Goal: Information Seeking & Learning: Learn about a topic

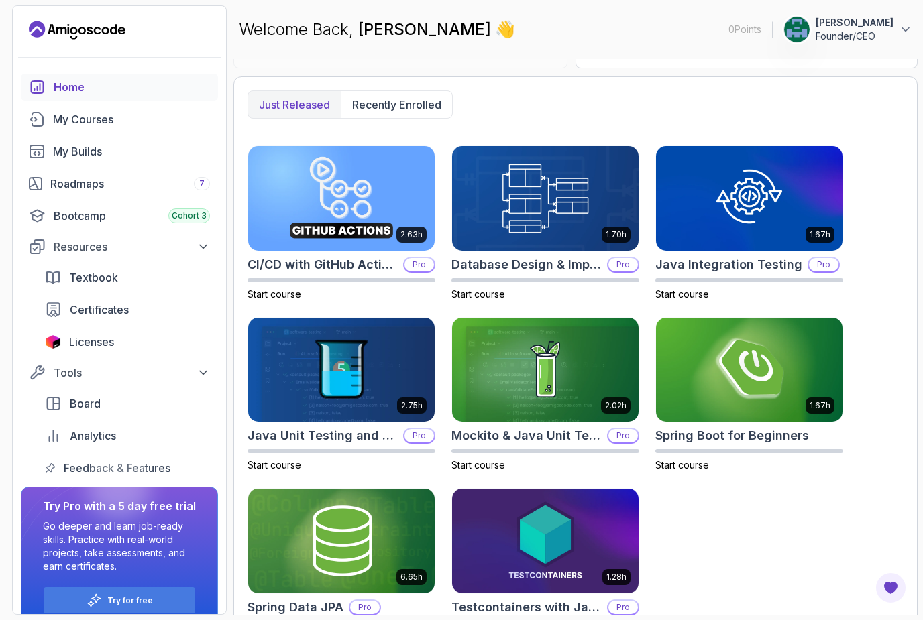
scroll to position [43, 0]
click at [758, 343] on img at bounding box center [749, 370] width 186 height 105
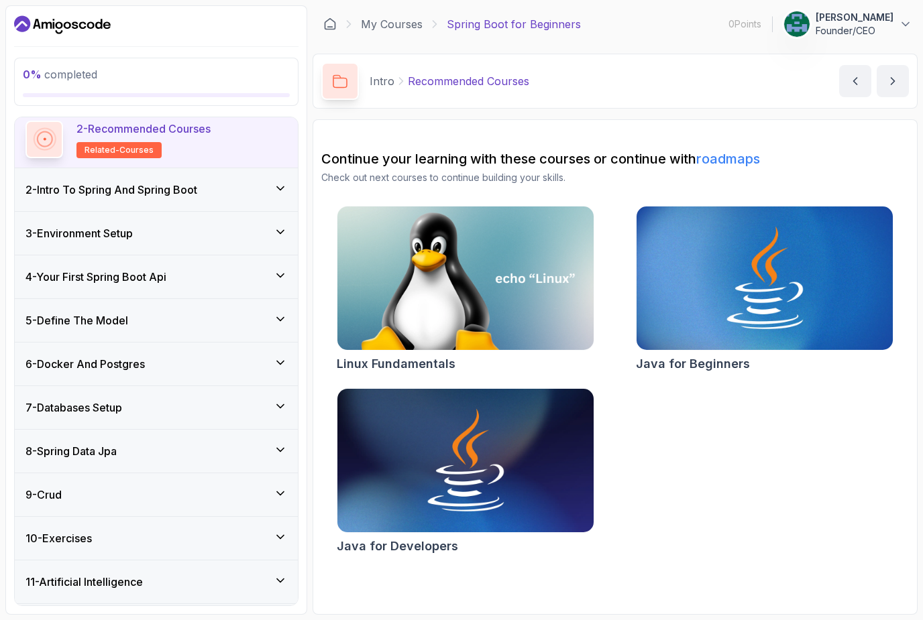
scroll to position [104, 0]
click at [202, 498] on div "9 - Crud" at bounding box center [156, 496] width 262 height 16
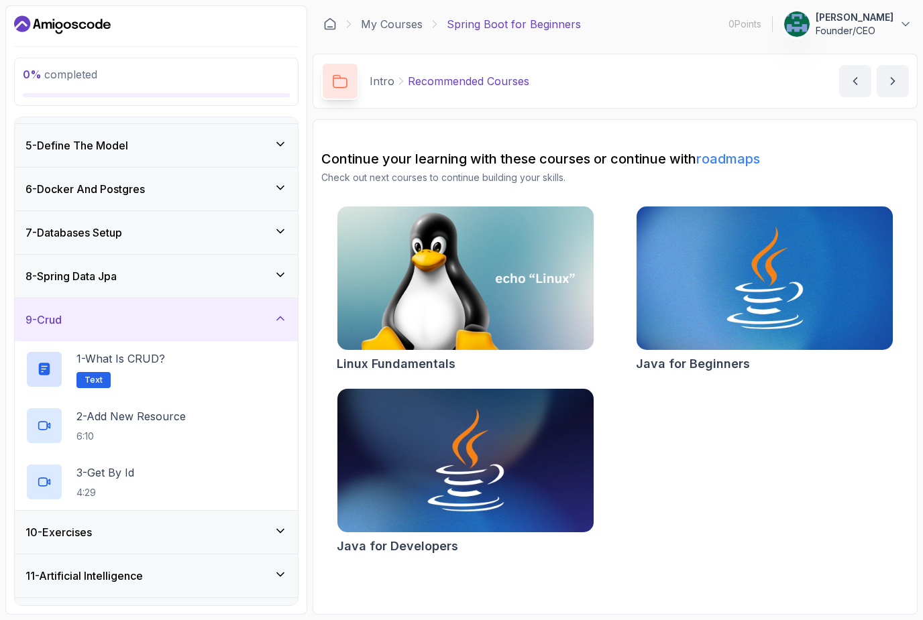
scroll to position [160, 0]
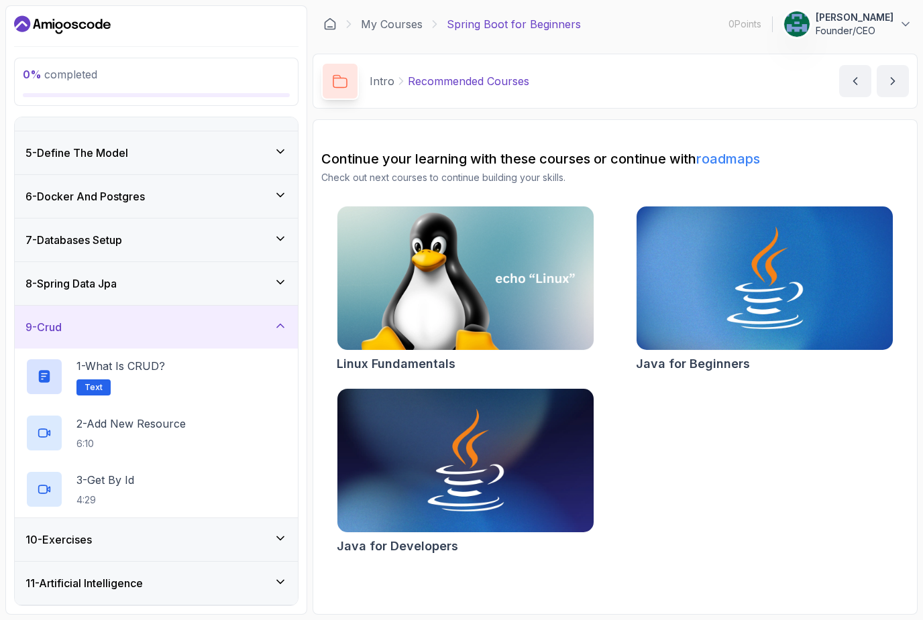
click at [200, 371] on div "1 - What is CRUD? Text" at bounding box center [156, 377] width 262 height 38
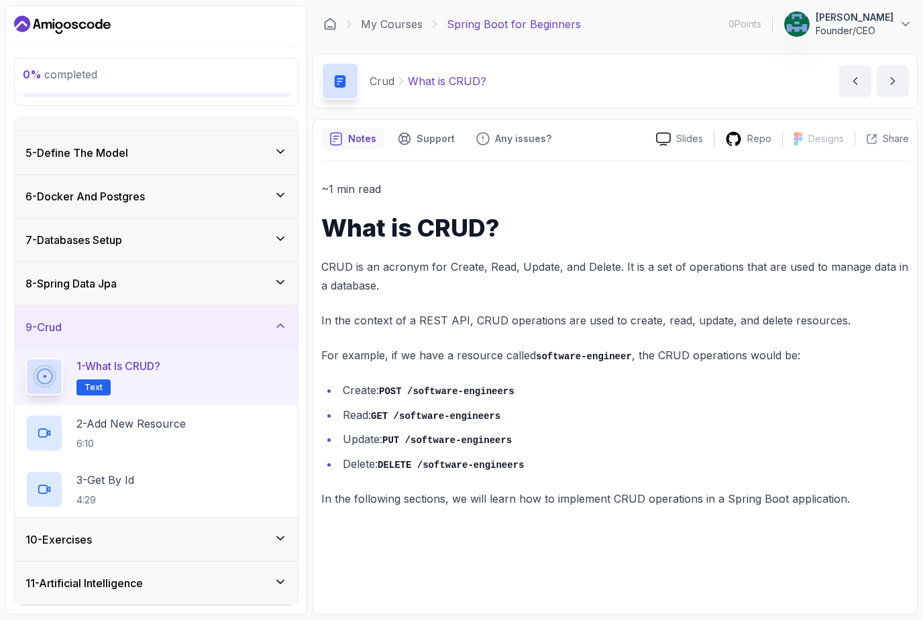
click at [186, 430] on p "2 - Add New Resource" at bounding box center [130, 424] width 109 height 16
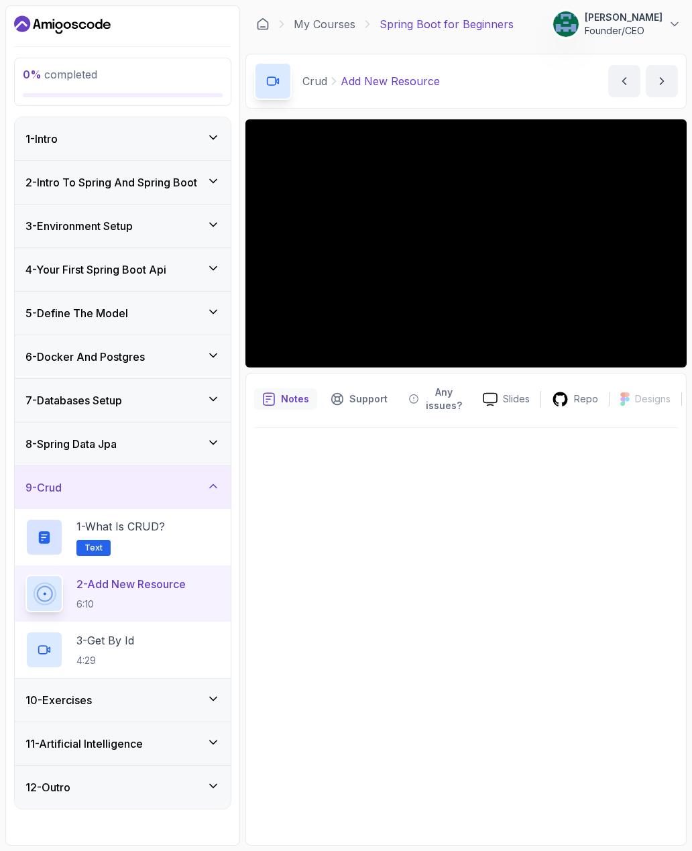
scroll to position [43, 0]
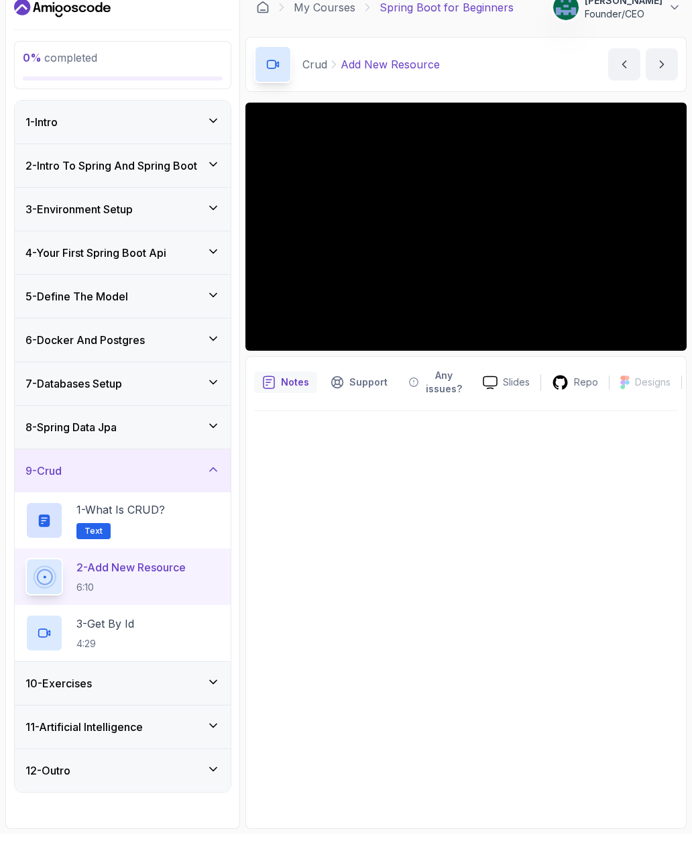
click at [133, 620] on h3 "11 - Artificial Intelligence" at bounding box center [83, 744] width 117 height 16
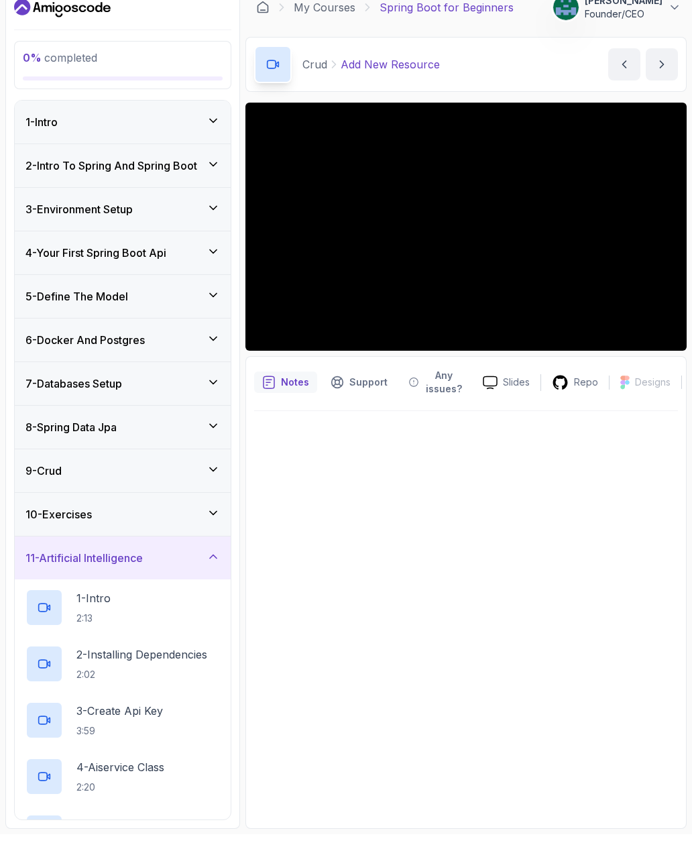
scroll to position [0, 0]
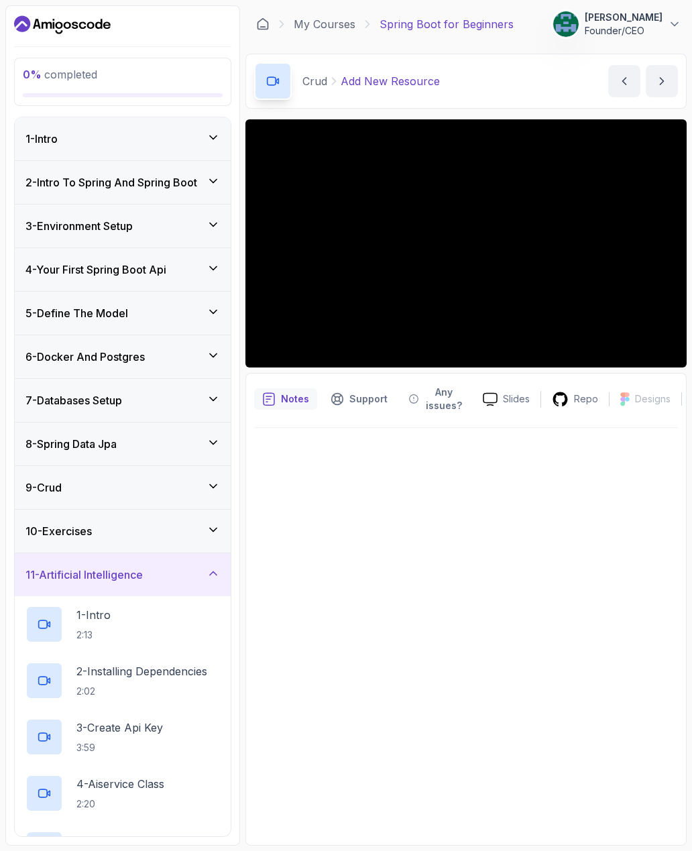
click at [339, 32] on link "My Courses" at bounding box center [325, 24] width 62 height 16
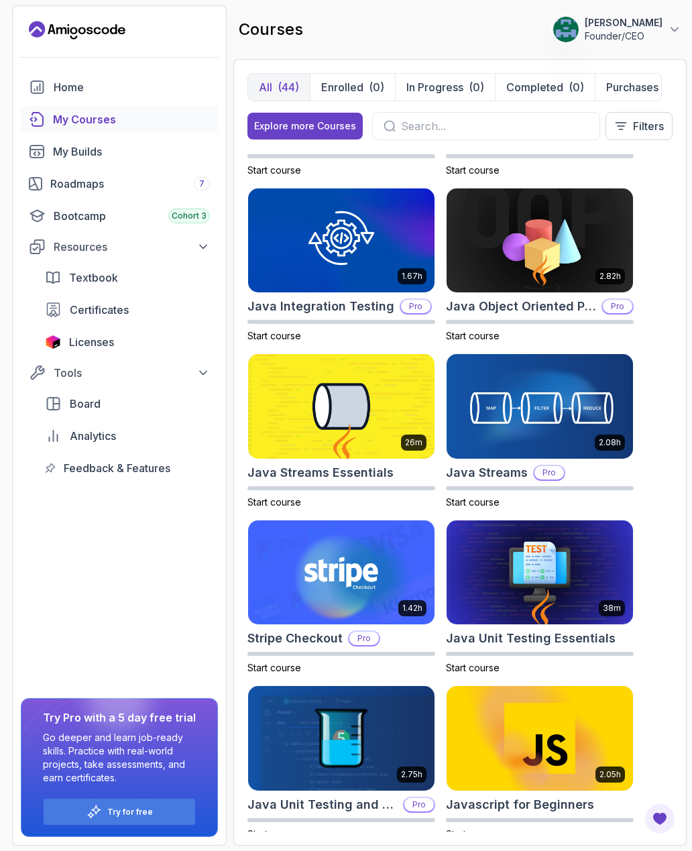
click at [133, 290] on link "Textbook" at bounding box center [127, 277] width 181 height 27
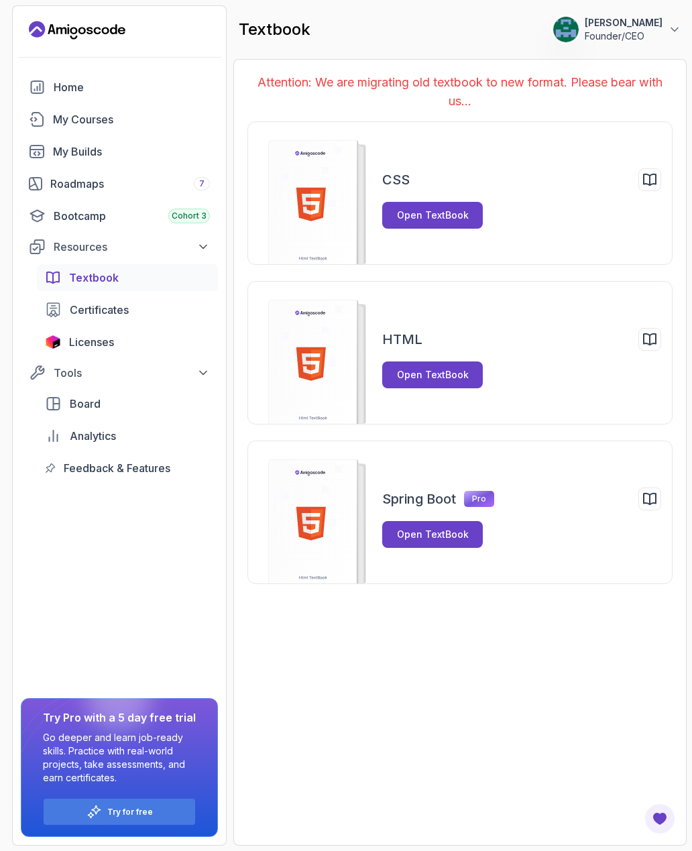
scroll to position [43, 0]
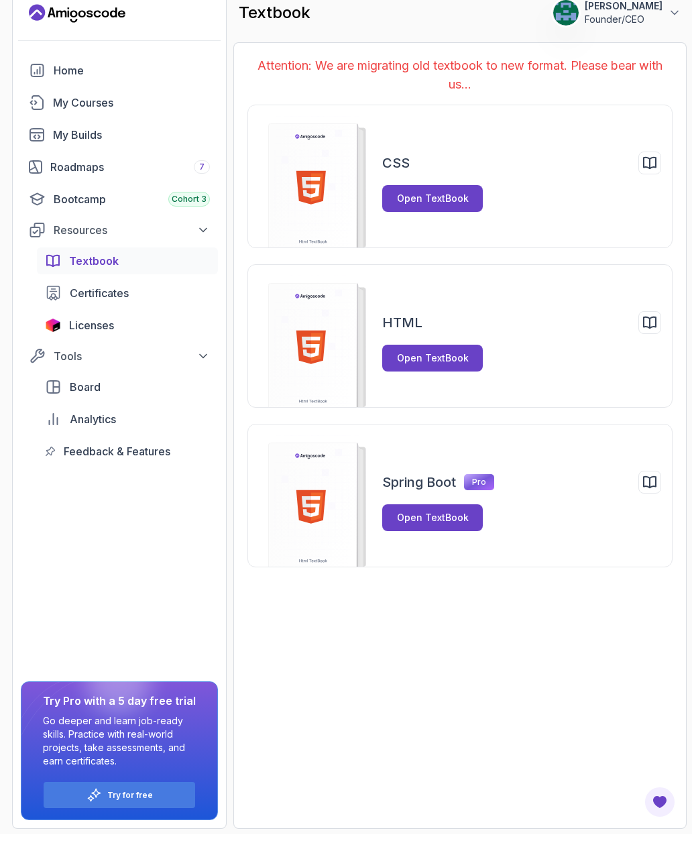
click at [136, 302] on div "Certificates" at bounding box center [140, 310] width 140 height 16
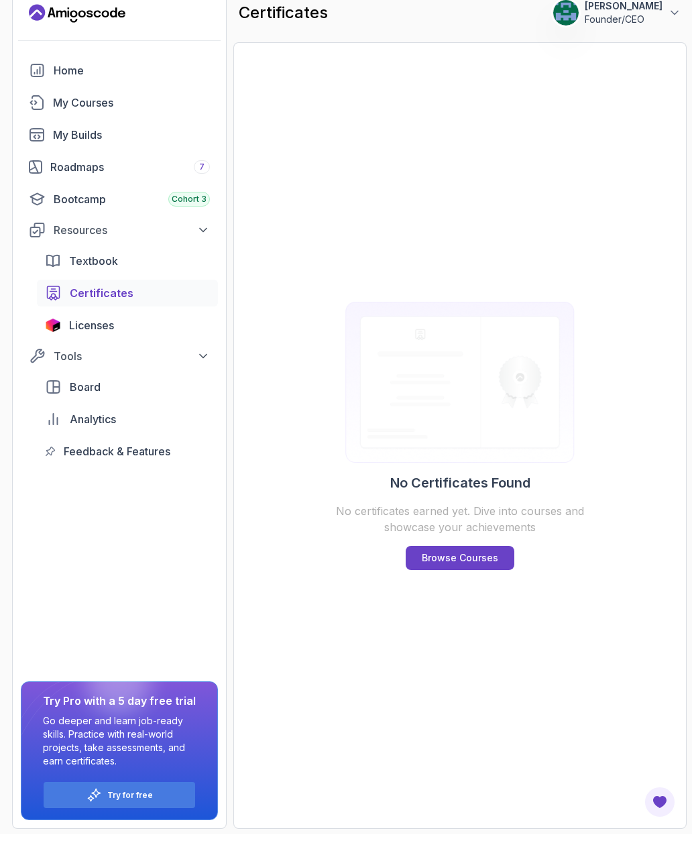
click at [131, 396] on div "Board" at bounding box center [140, 404] width 140 height 16
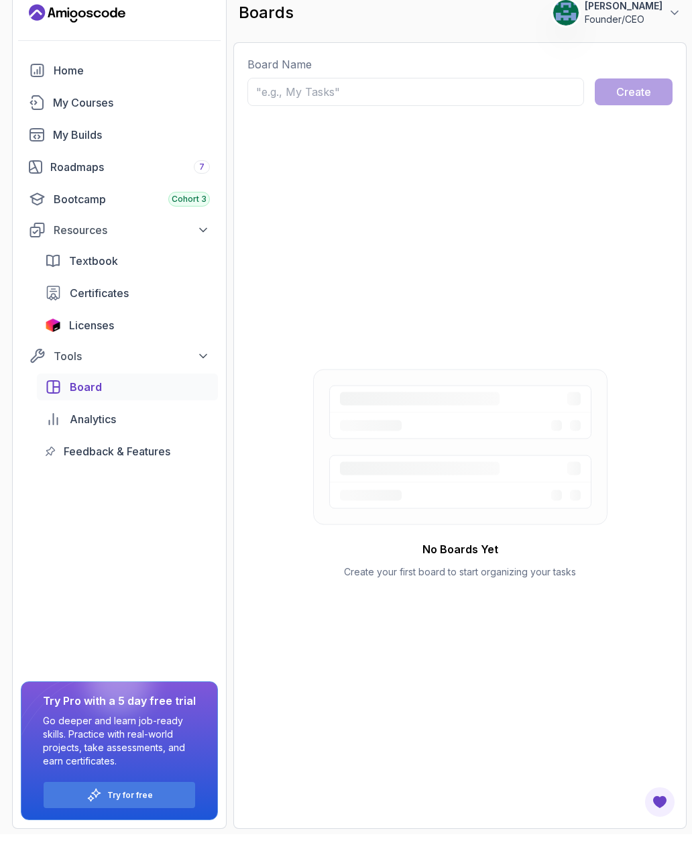
click at [127, 428] on div "Analytics" at bounding box center [140, 436] width 140 height 16
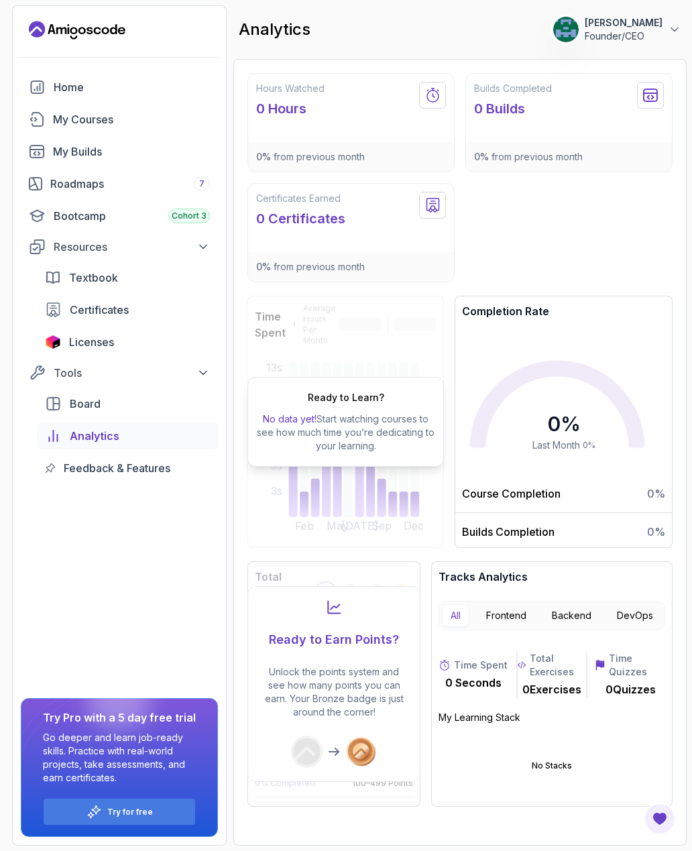
click at [190, 224] on link "Bootcamp Cohort 3" at bounding box center [119, 215] width 197 height 27
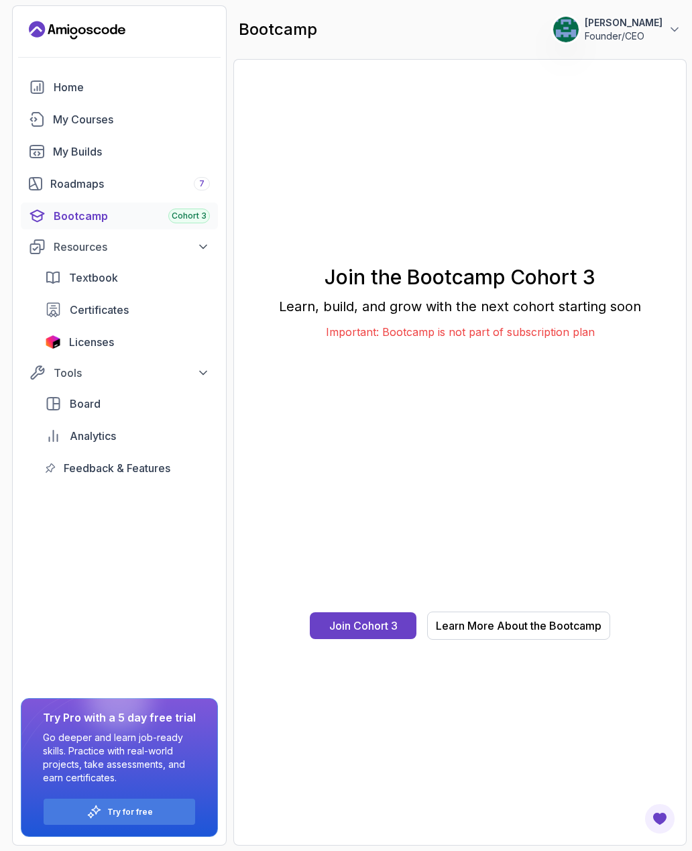
click at [64, 117] on div "My Courses" at bounding box center [131, 119] width 157 height 16
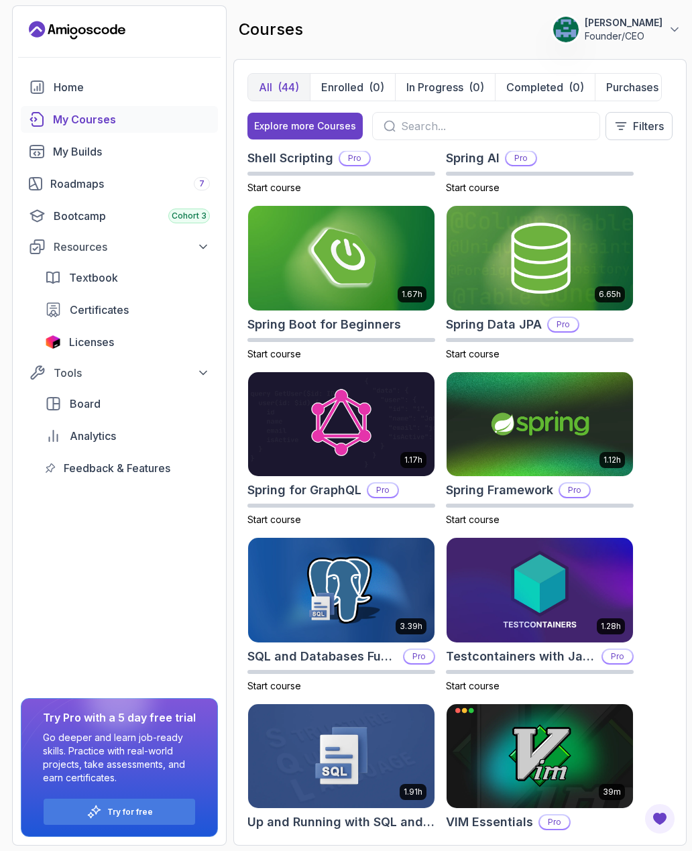
scroll to position [12, 0]
click at [523, 402] on img at bounding box center [540, 424] width 186 height 105
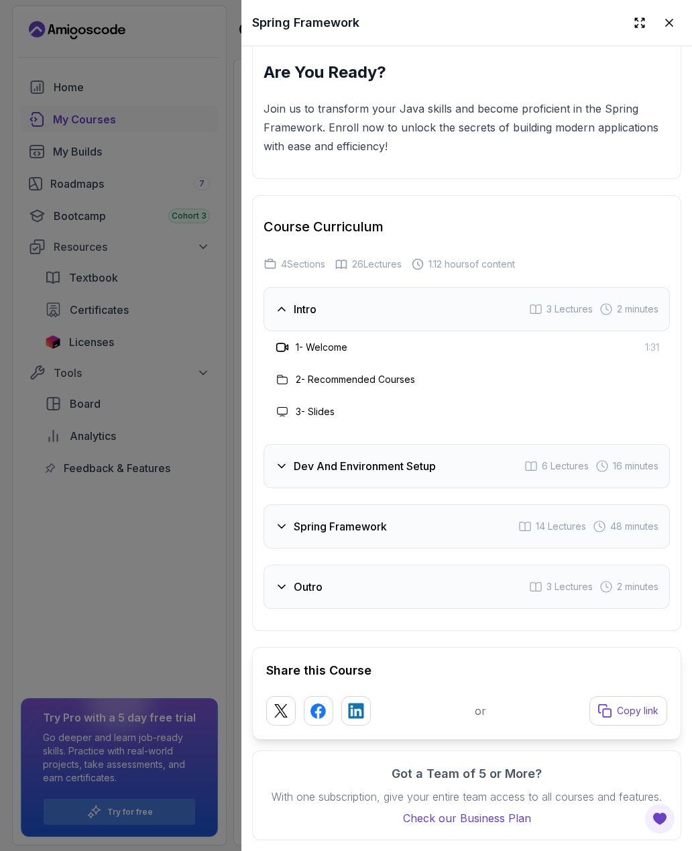
scroll to position [1862, 0]
click at [347, 529] on h3 "Spring Framework" at bounding box center [340, 526] width 93 height 16
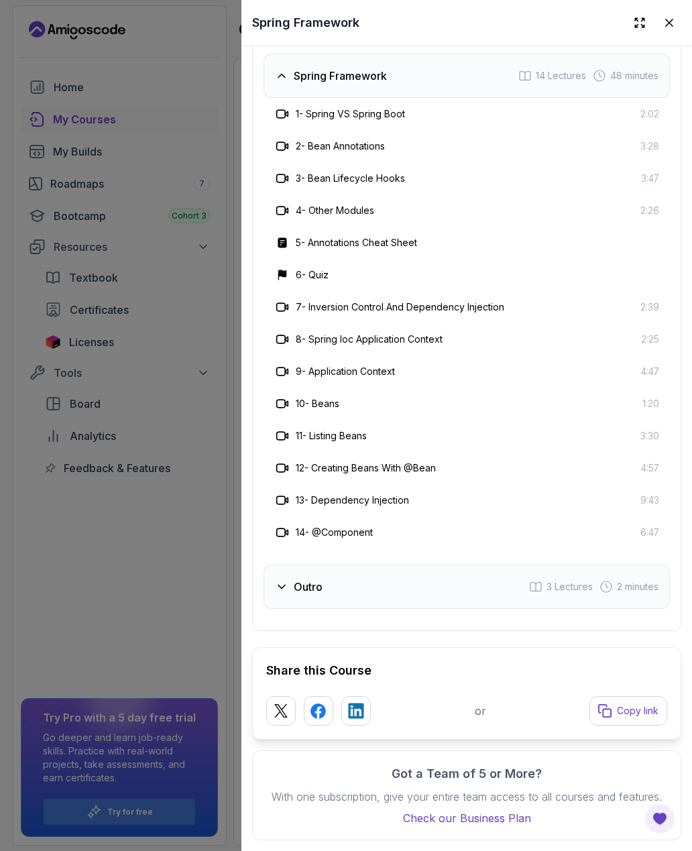
click at [356, 587] on div "Outro 3 Lectures 2 minutes" at bounding box center [467, 587] width 406 height 44
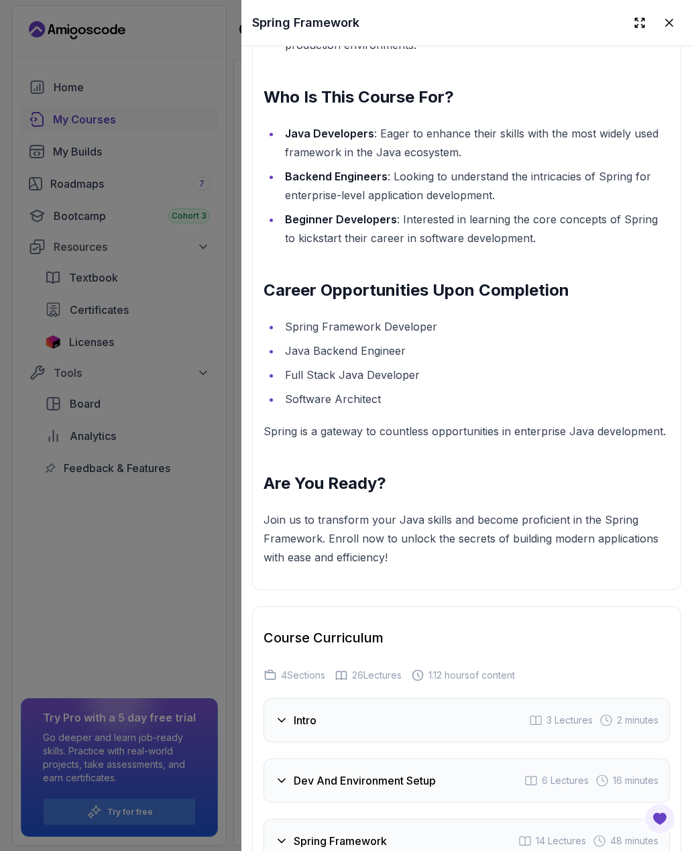
scroll to position [1374, 0]
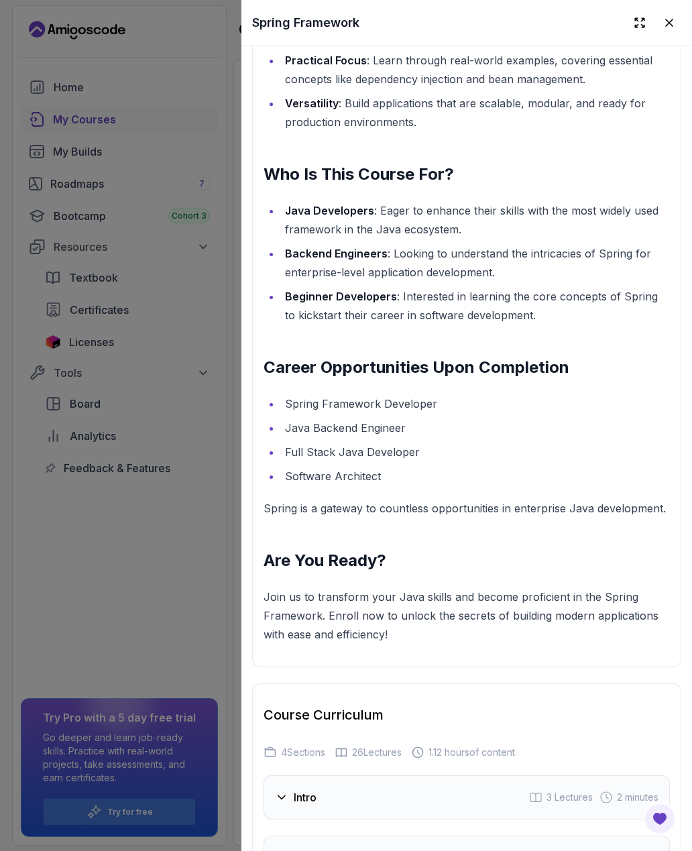
click at [673, 23] on icon at bounding box center [668, 22] width 13 height 13
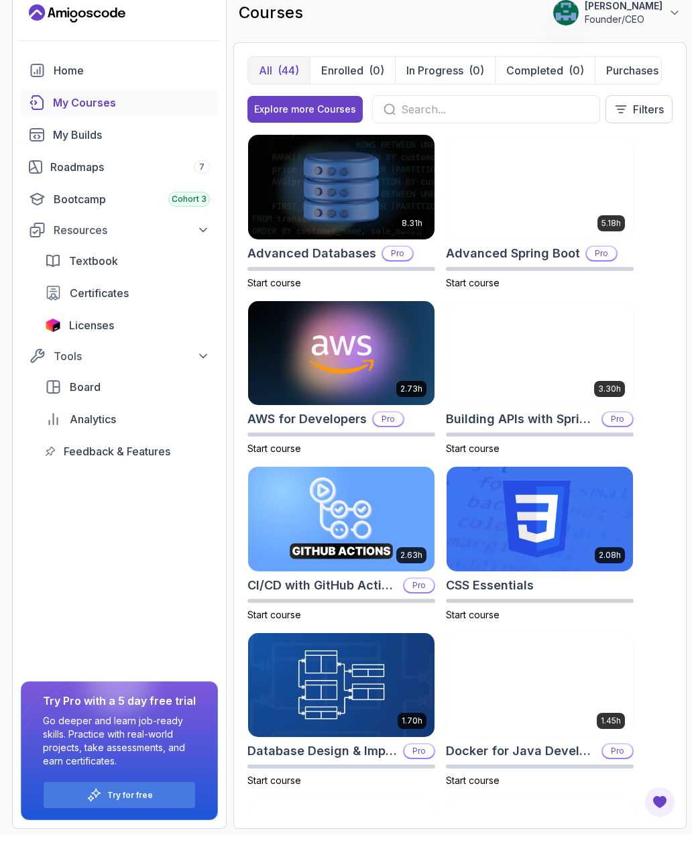
scroll to position [0, 0]
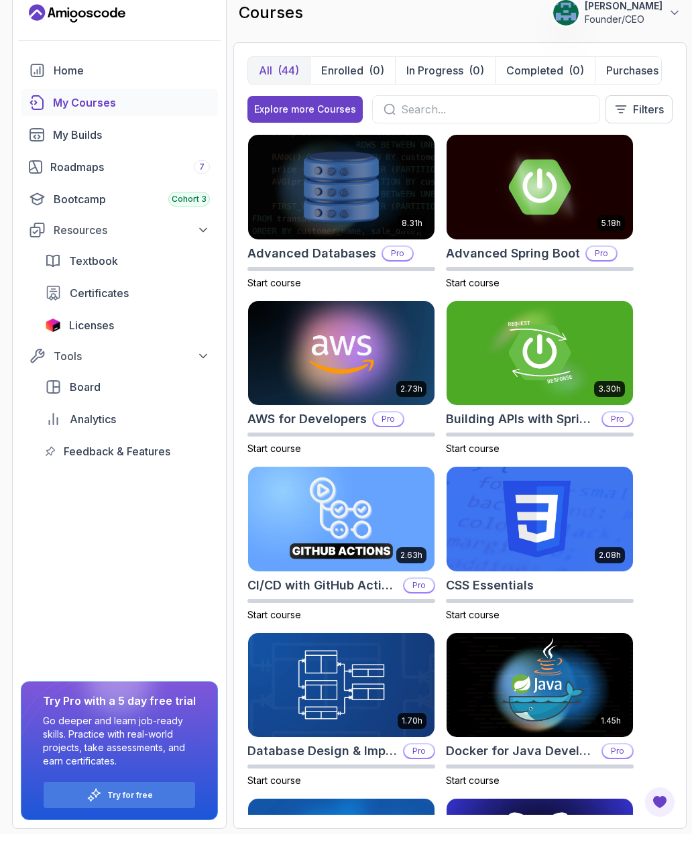
click at [57, 143] on div "My Builds" at bounding box center [131, 151] width 157 height 16
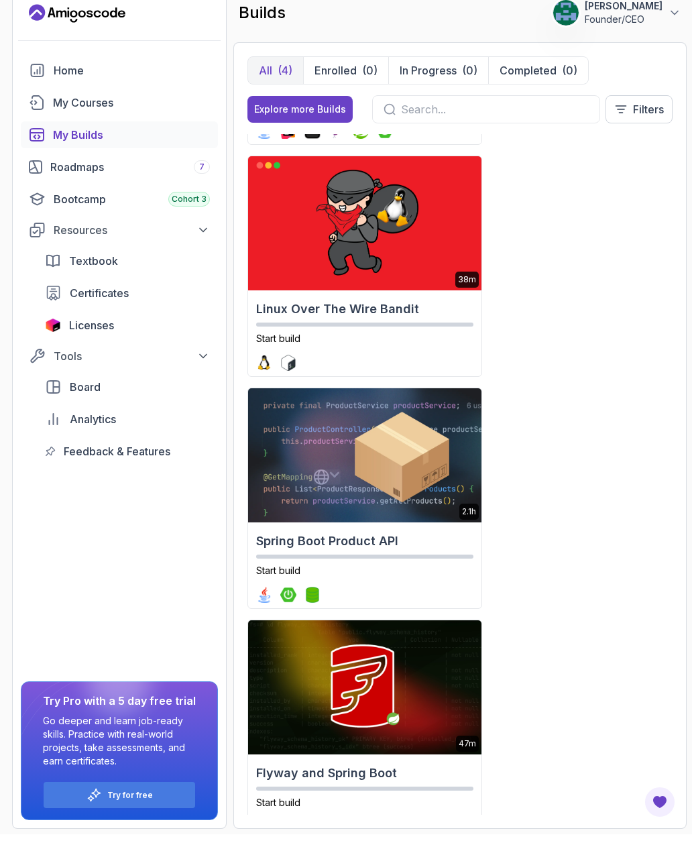
scroll to position [210, 0]
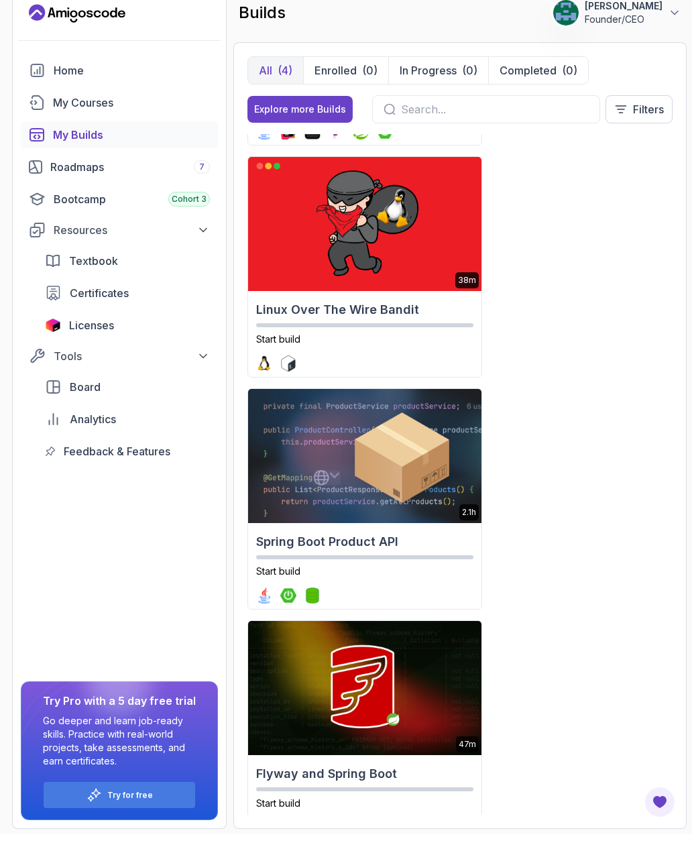
click at [53, 111] on div "My Courses" at bounding box center [131, 119] width 157 height 16
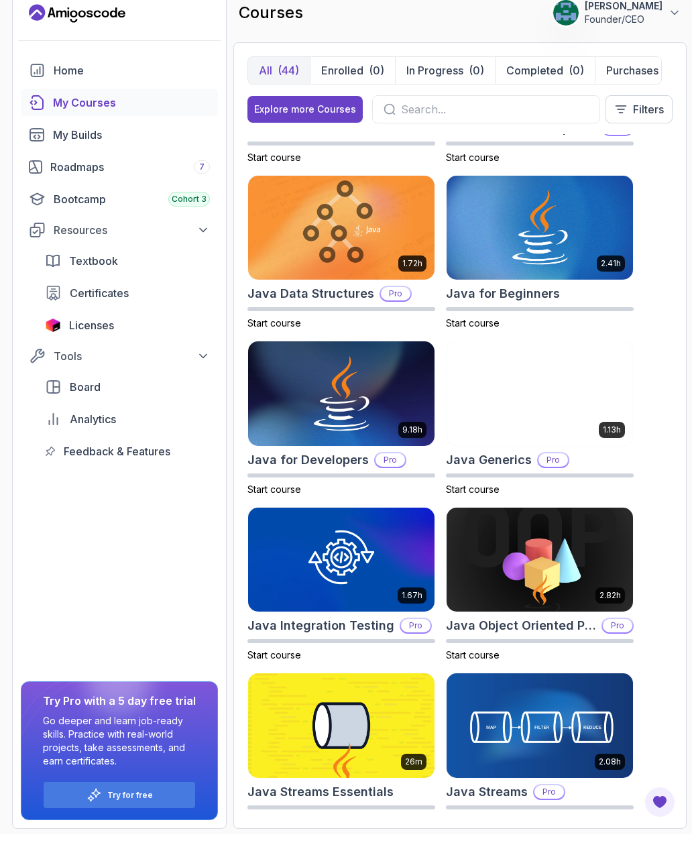
scroll to position [1128, 0]
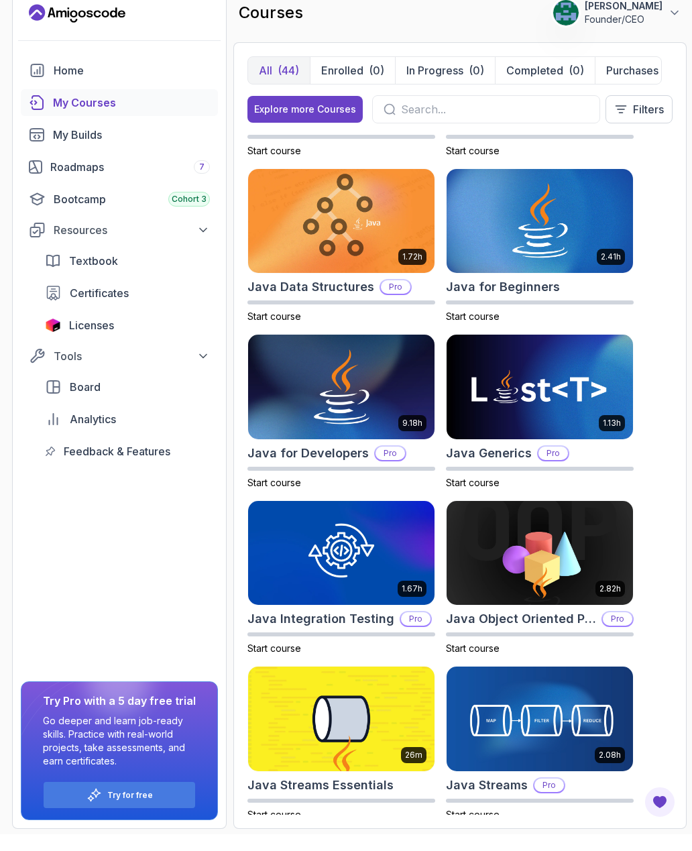
click at [380, 186] on img at bounding box center [341, 238] width 186 height 105
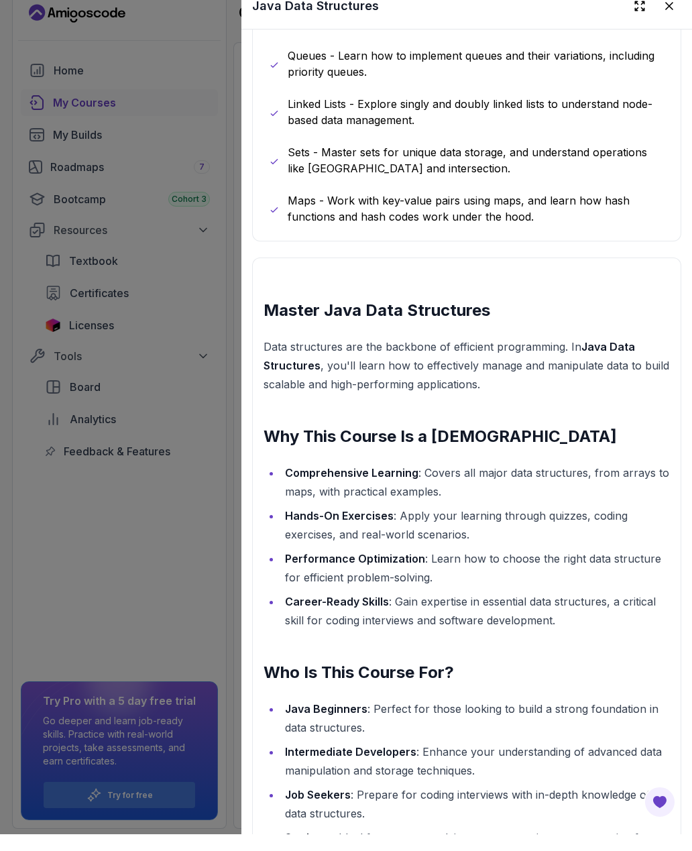
scroll to position [925, 0]
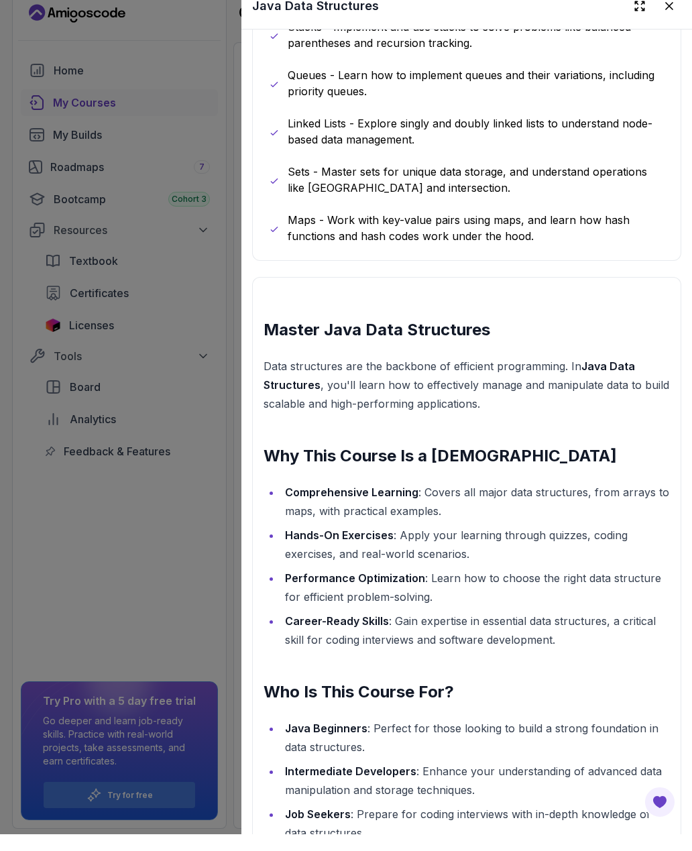
click at [666, 14] on button at bounding box center [669, 23] width 24 height 24
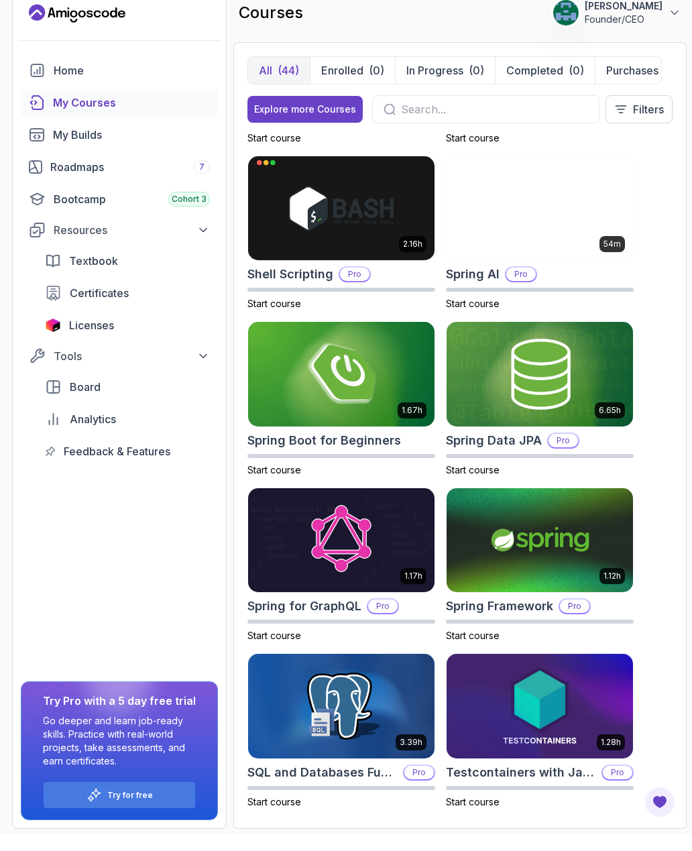
scroll to position [2799, 0]
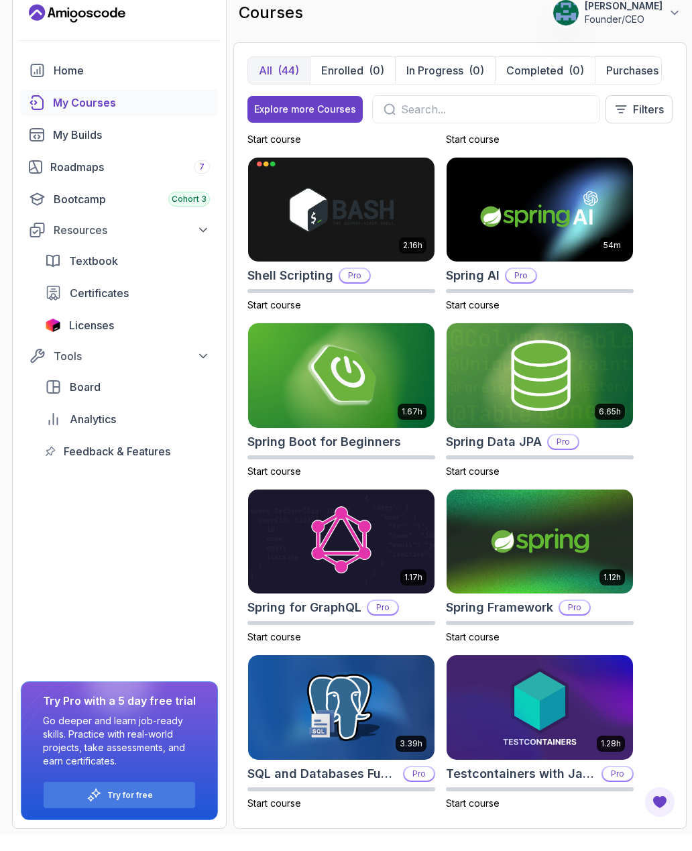
click at [597, 174] on img at bounding box center [540, 226] width 186 height 105
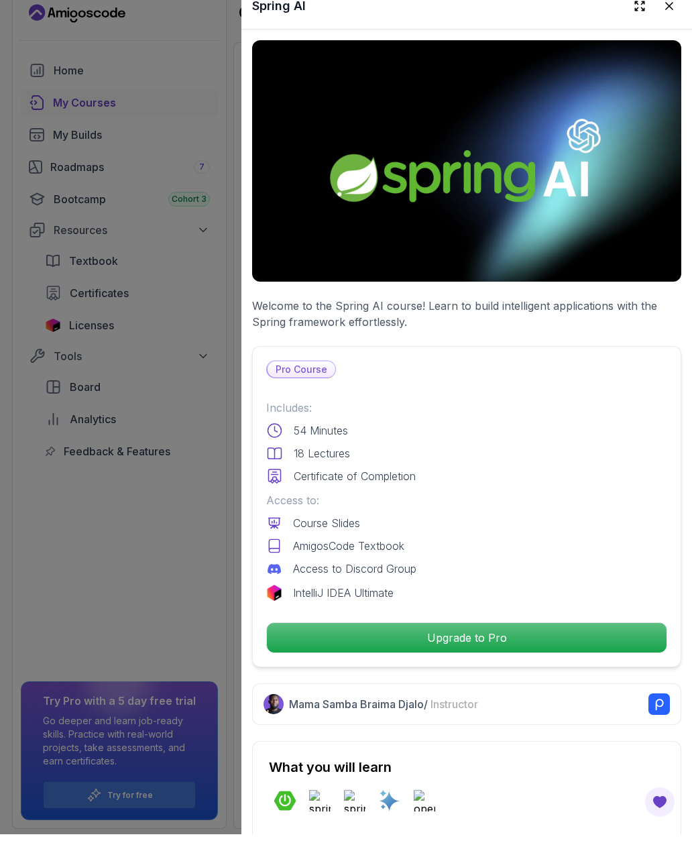
click at [671, 16] on icon at bounding box center [668, 22] width 13 height 13
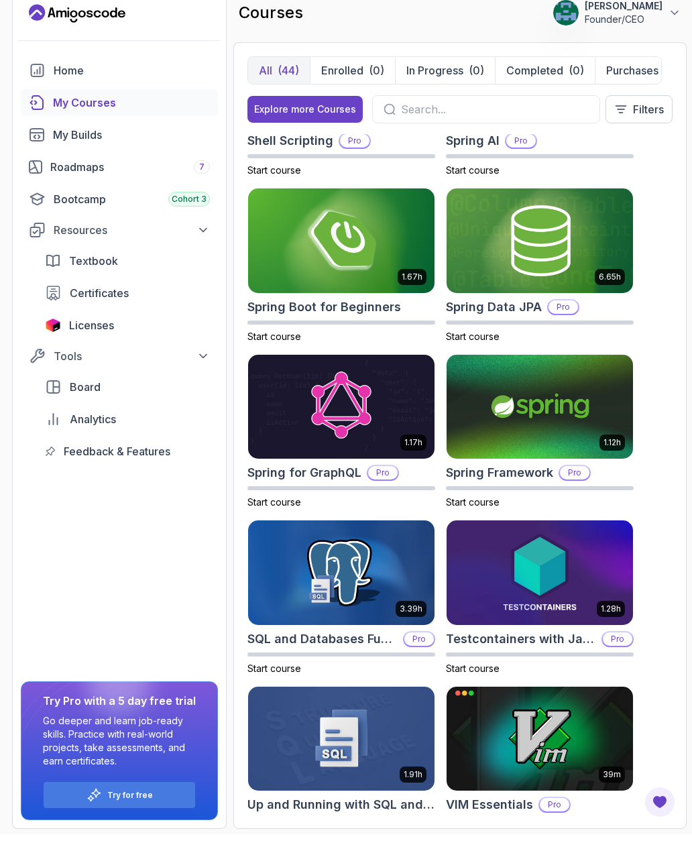
scroll to position [2933, 0]
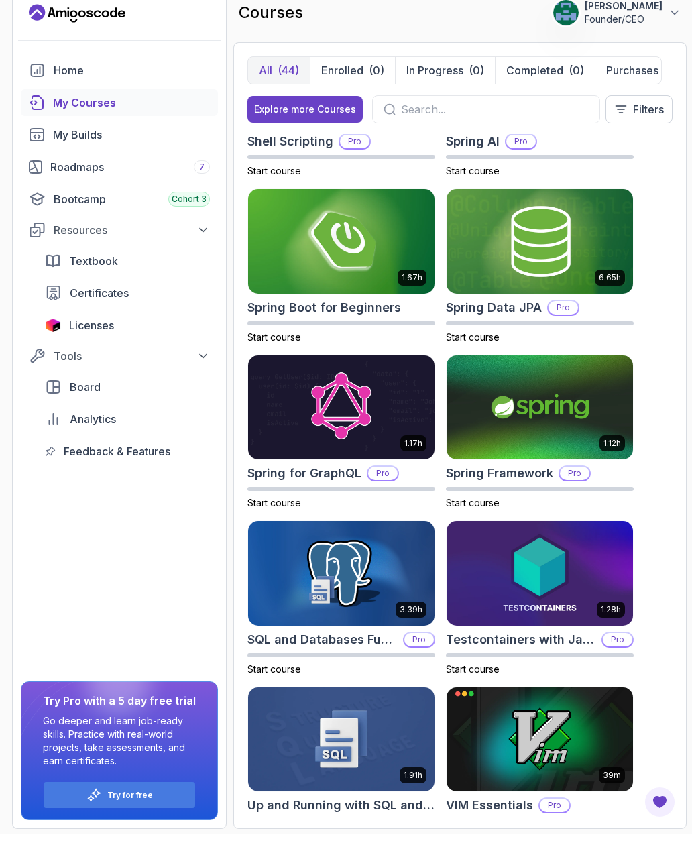
click at [391, 207] on img at bounding box center [341, 258] width 186 height 105
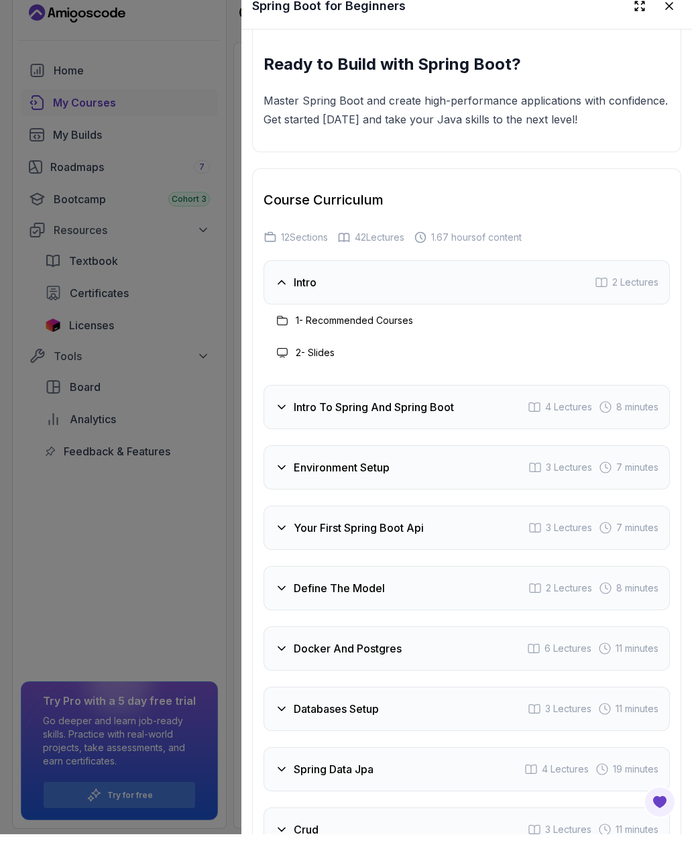
scroll to position [1950, 0]
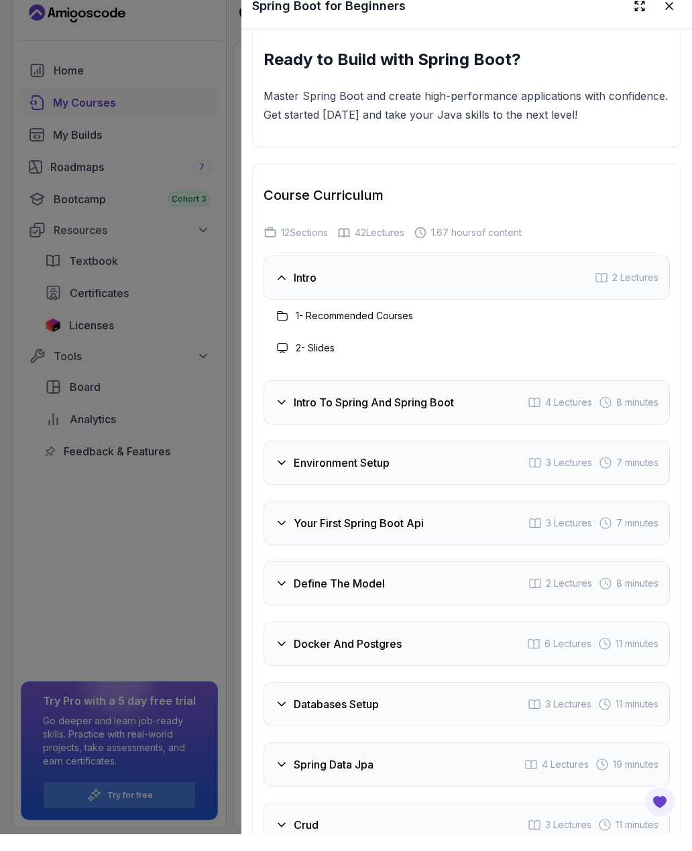
click at [671, 17] on button at bounding box center [669, 23] width 24 height 24
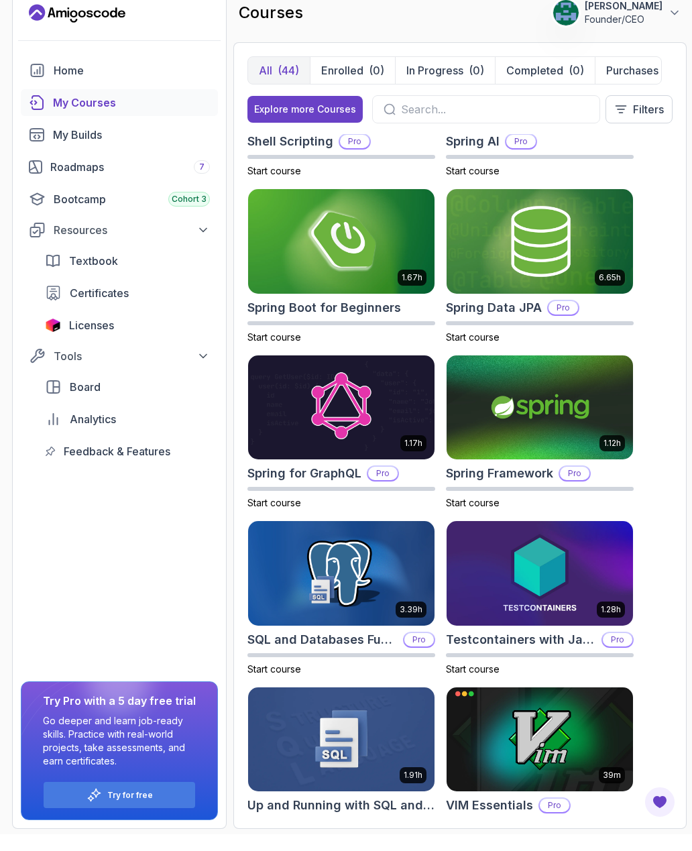
click at [519, 372] on img at bounding box center [540, 424] width 186 height 105
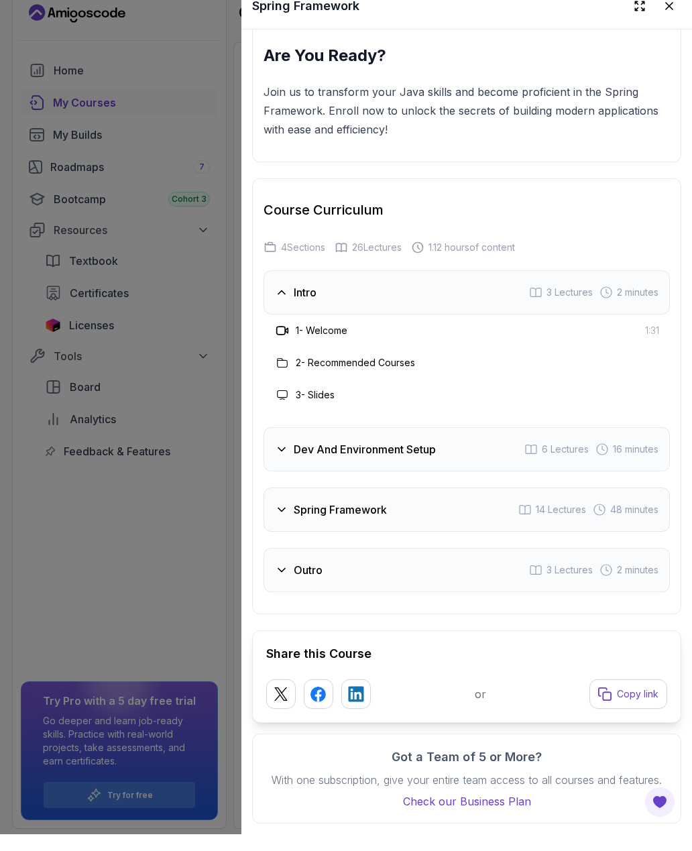
scroll to position [1862, 0]
click at [382, 373] on h3 "2 - Recommended Courses" at bounding box center [355, 379] width 119 height 13
click at [344, 341] on h3 "1 - Welcome" at bounding box center [322, 347] width 52 height 13
click at [526, 287] on div "Intro 3 Lectures 2 minutes" at bounding box center [467, 309] width 406 height 44
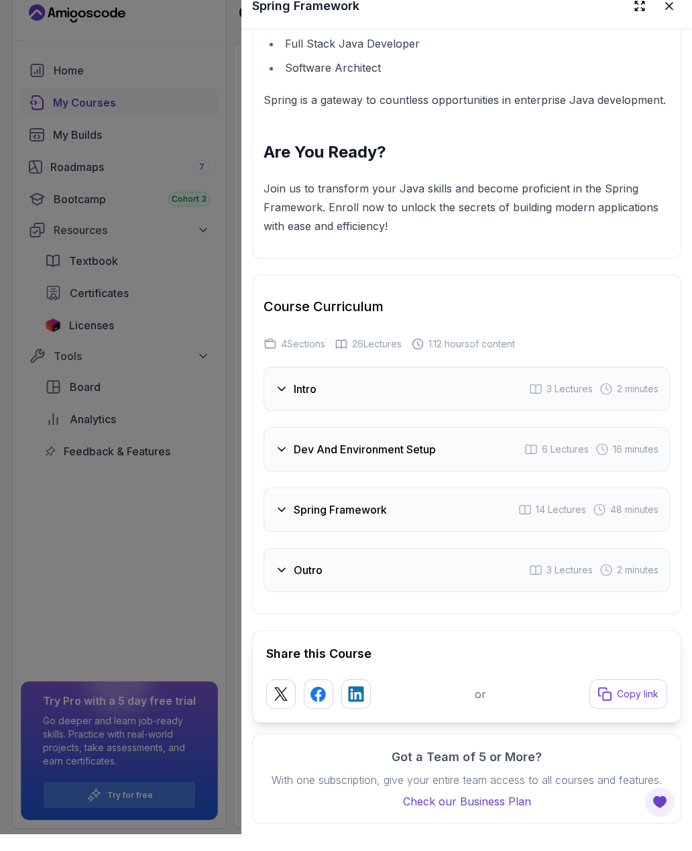
scroll to position [1765, 0]
click at [418, 384] on div "Intro 3 Lectures 2 minutes" at bounding box center [467, 406] width 406 height 44
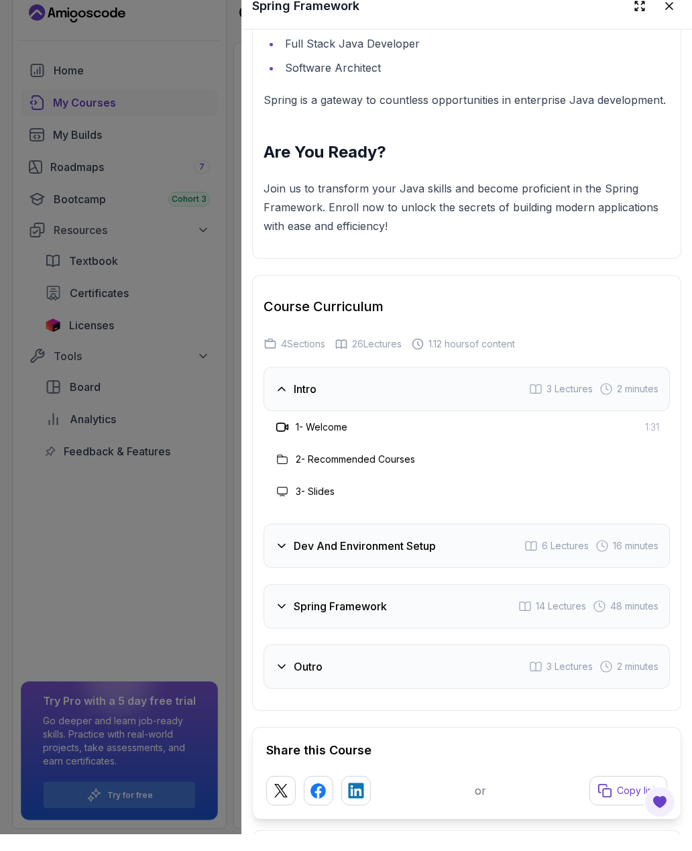
click at [385, 540] on div "Dev And Environment Setup 6 Lectures 16 minutes" at bounding box center [467, 562] width 406 height 44
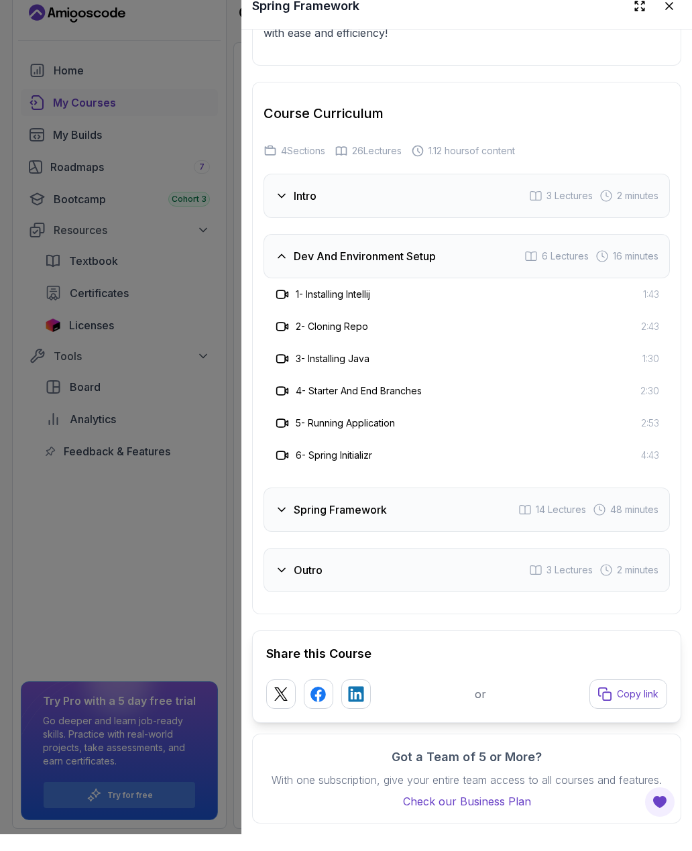
scroll to position [1959, 0]
click at [390, 509] on div "Spring Framework 14 Lectures 48 minutes" at bounding box center [467, 526] width 406 height 44
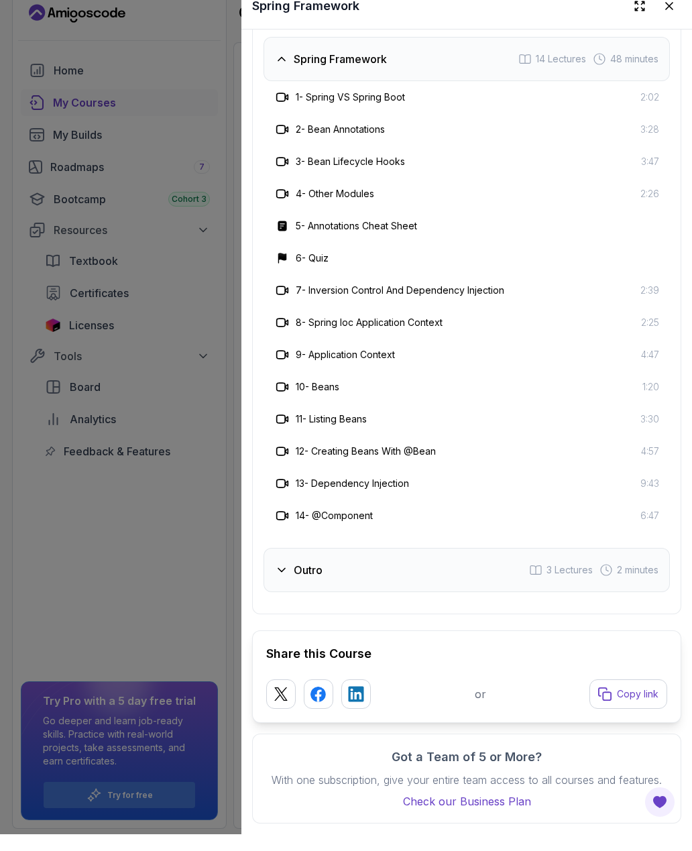
click at [363, 573] on div "Outro 3 Lectures 2 minutes" at bounding box center [467, 587] width 406 height 44
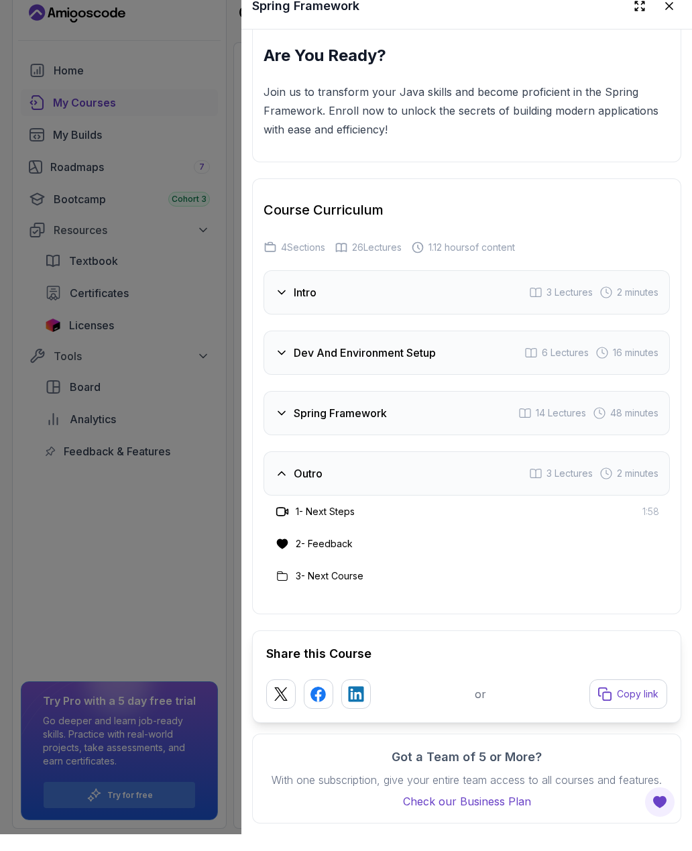
scroll to position [1862, 0]
click at [483, 217] on h2 "Course Curriculum" at bounding box center [467, 226] width 406 height 19
click at [58, 82] on div at bounding box center [346, 425] width 692 height 851
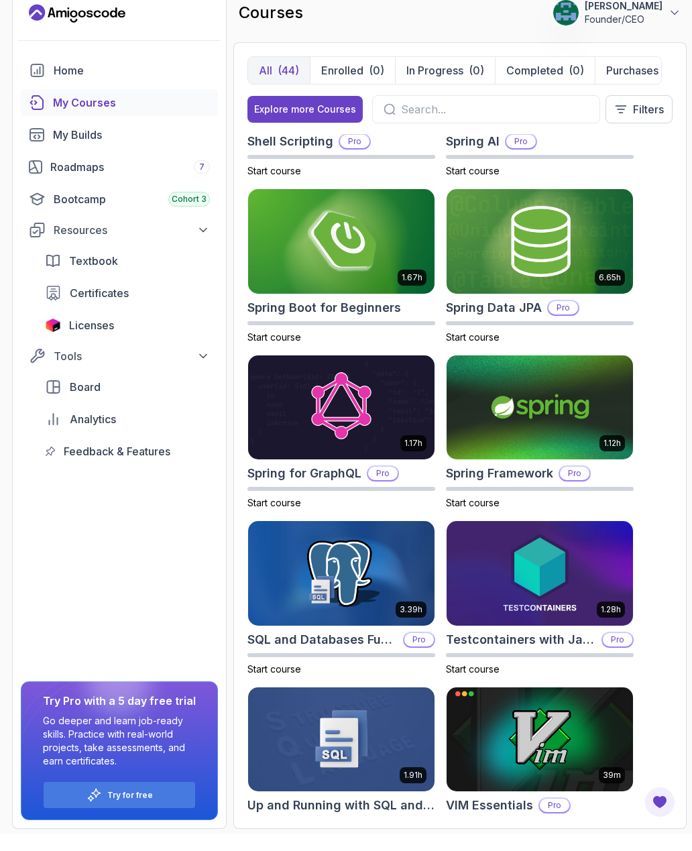
click at [37, 81] on icon "home" at bounding box center [38, 87] width 12 height 12
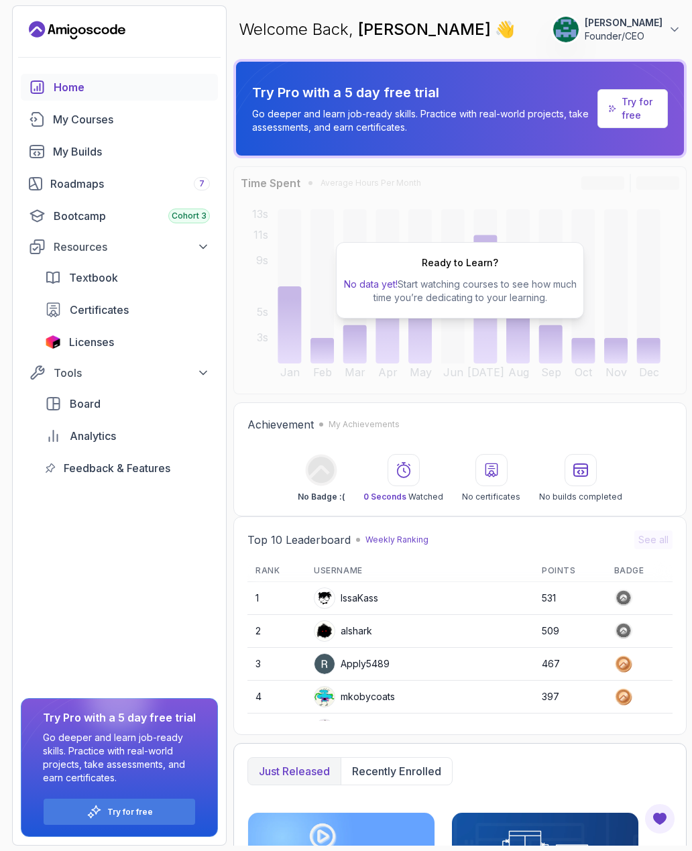
click at [634, 117] on p "Try for free" at bounding box center [639, 108] width 35 height 27
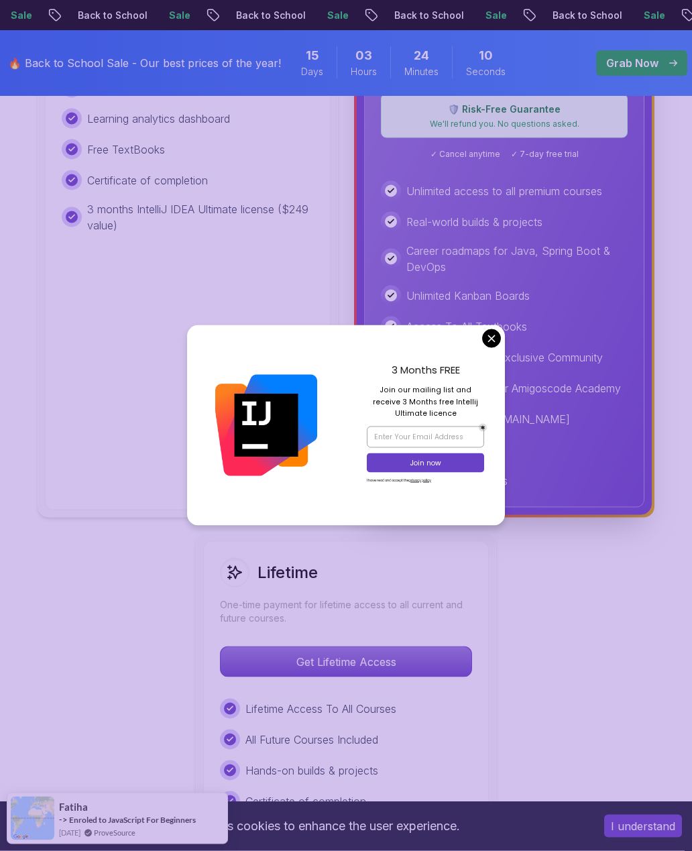
scroll to position [609, 0]
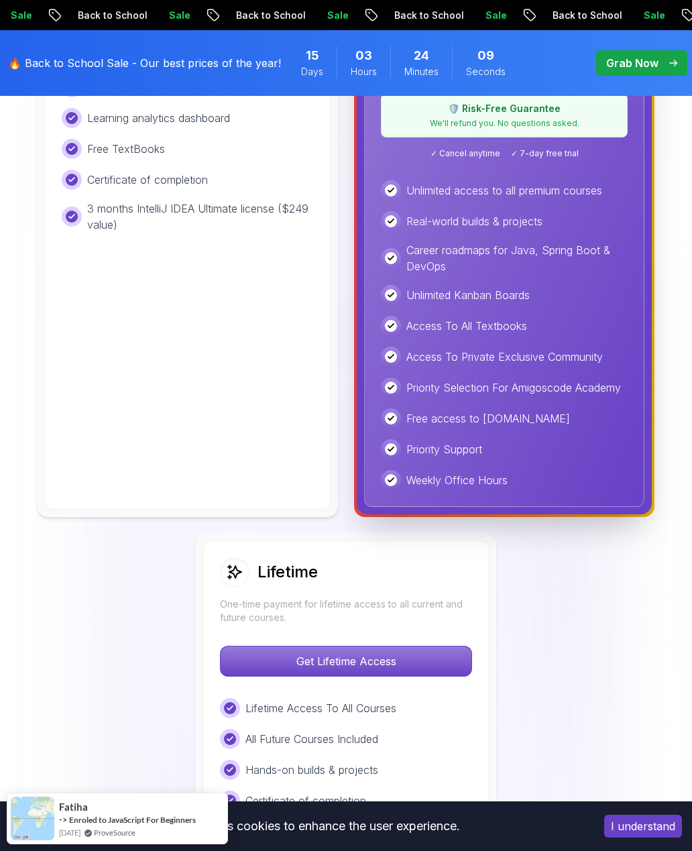
click at [491, 362] on p "Access To Private Exclusive Community" at bounding box center [504, 357] width 196 height 16
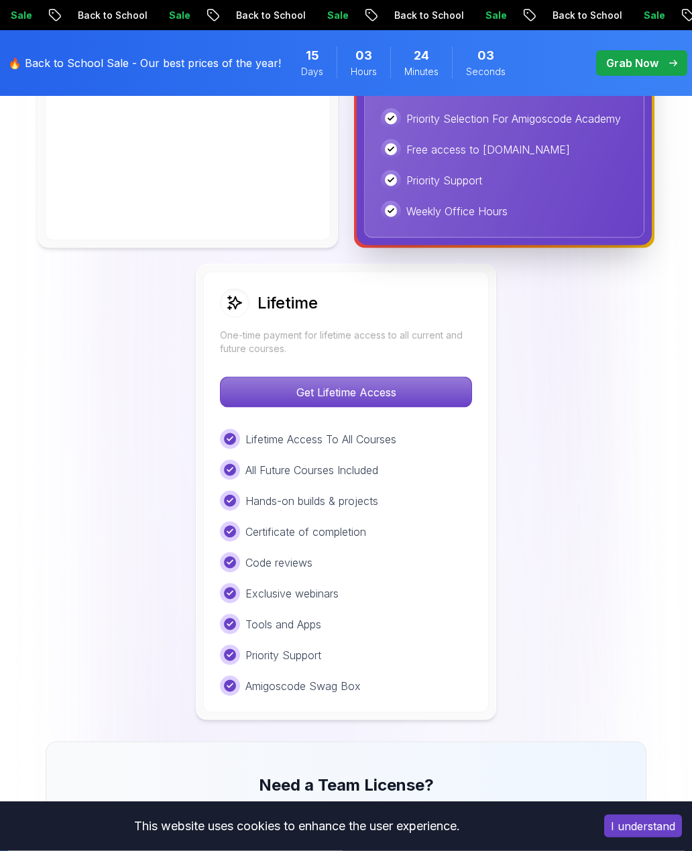
scroll to position [915, 0]
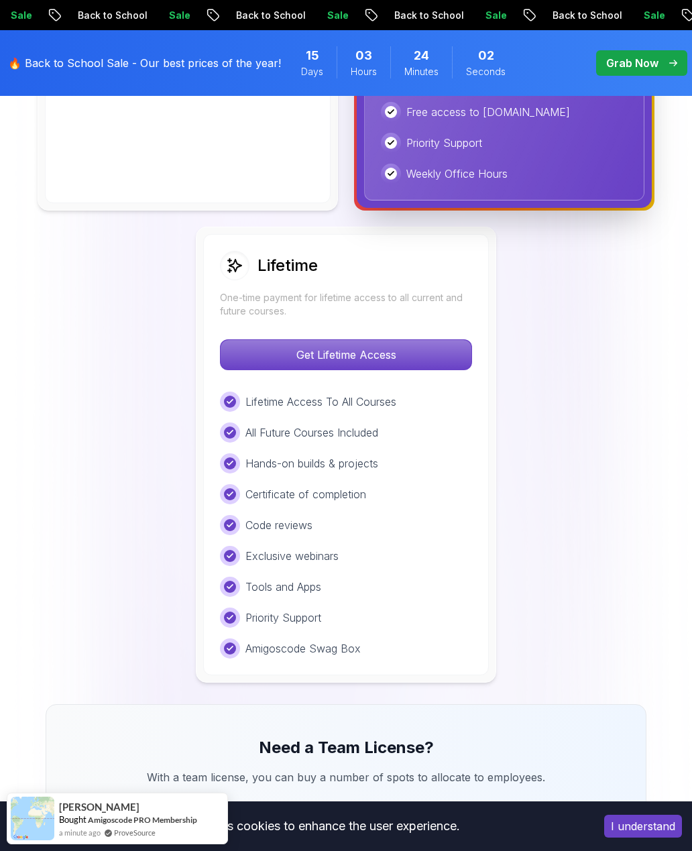
click at [426, 355] on p "Get Lifetime Access" at bounding box center [346, 355] width 251 height 30
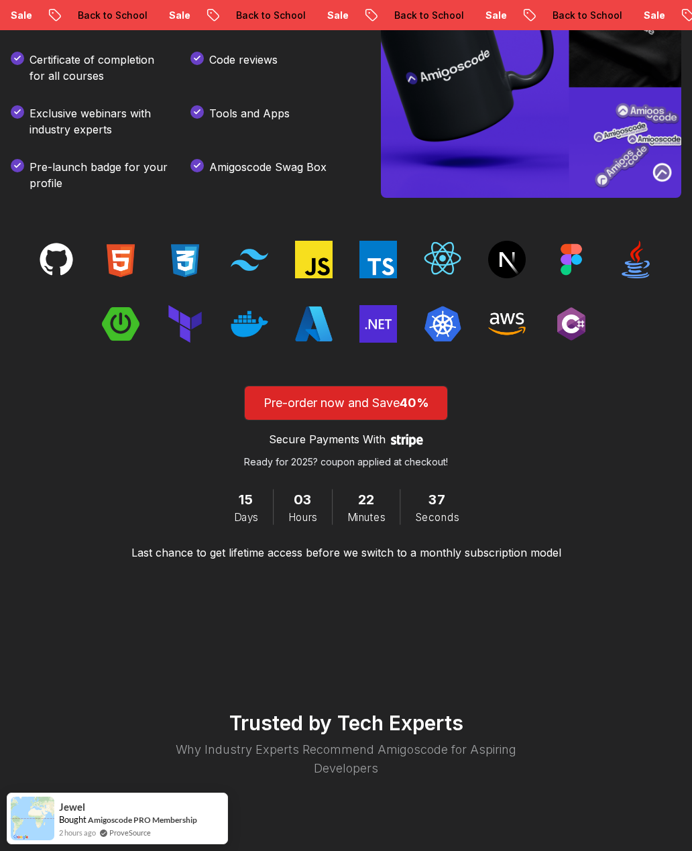
scroll to position [1875, 0]
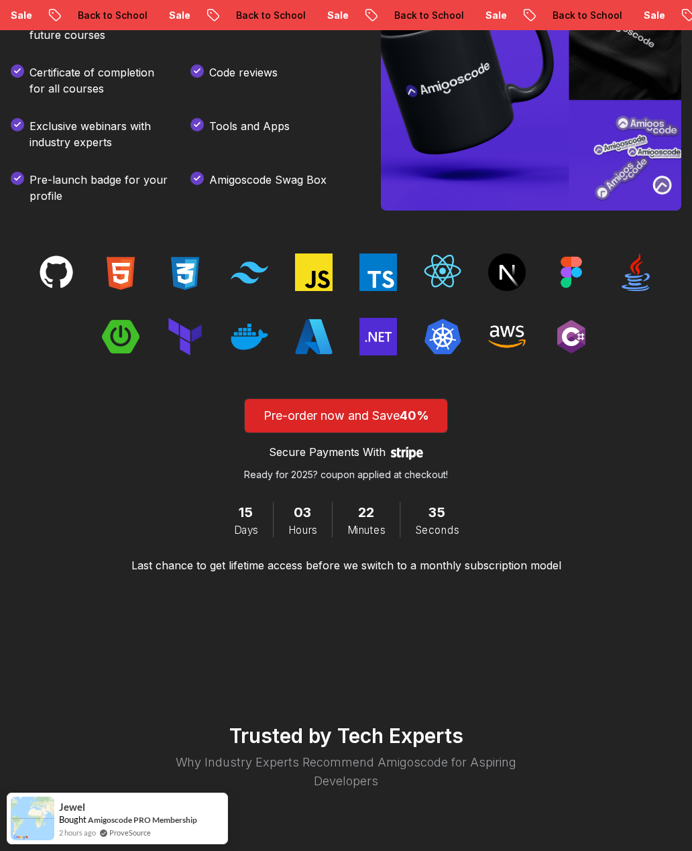
click at [396, 419] on p "Pre-order now and Save 40%" at bounding box center [346, 415] width 172 height 19
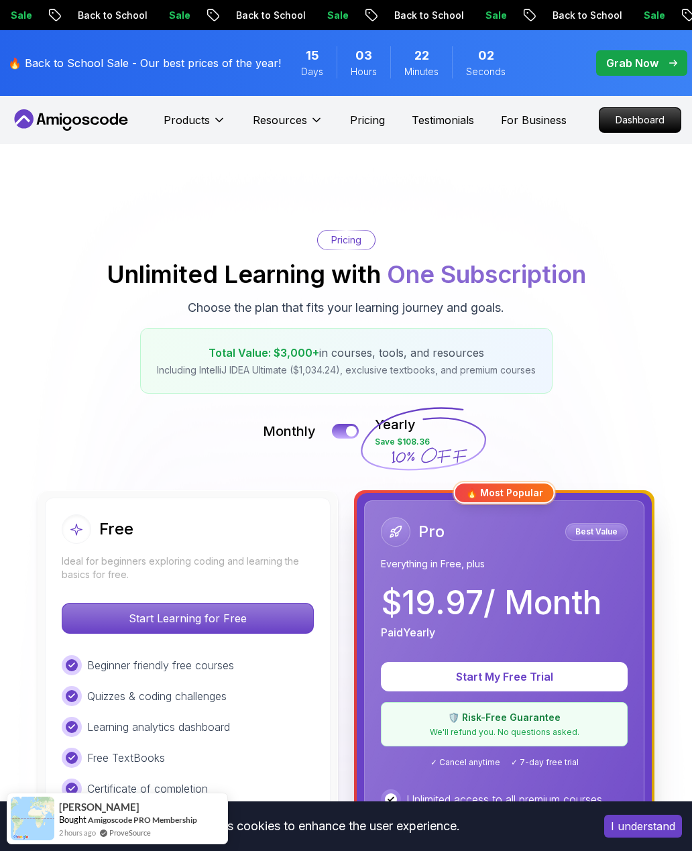
click at [321, 125] on icon at bounding box center [316, 119] width 13 height 13
click at [628, 123] on p "Dashboard" at bounding box center [639, 120] width 81 height 24
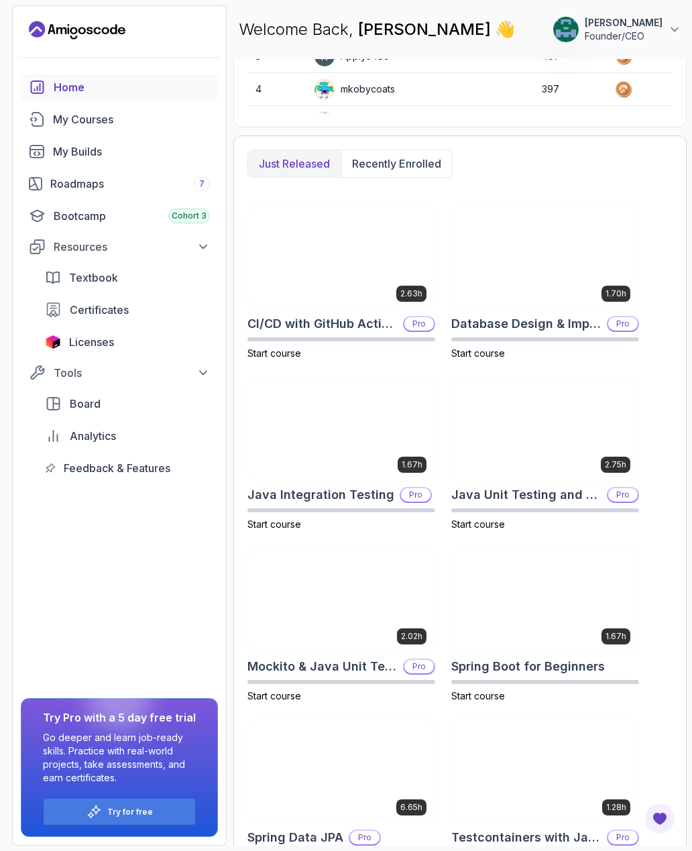
scroll to position [607, 0]
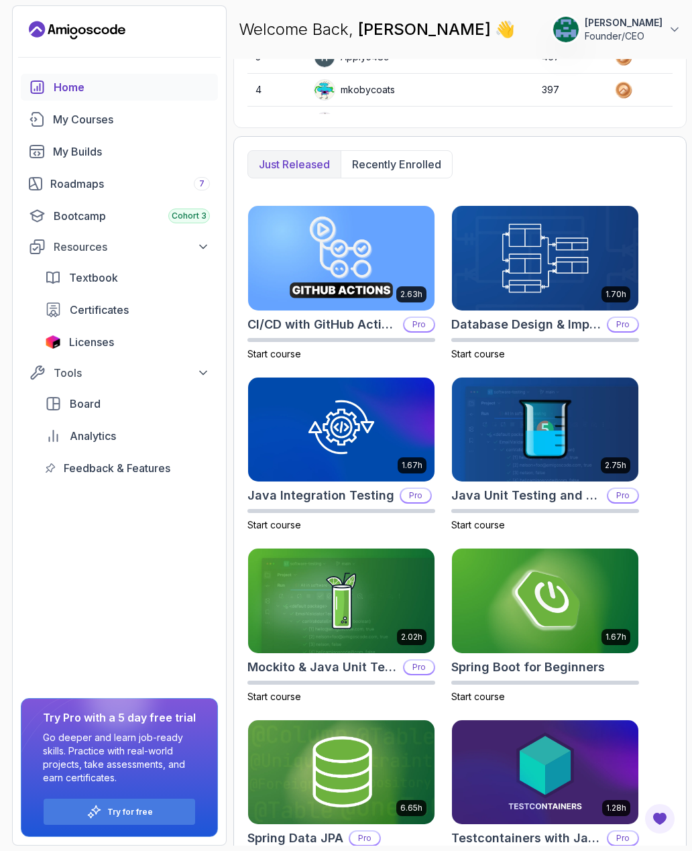
click at [420, 176] on button "Recently enrolled" at bounding box center [396, 164] width 111 height 27
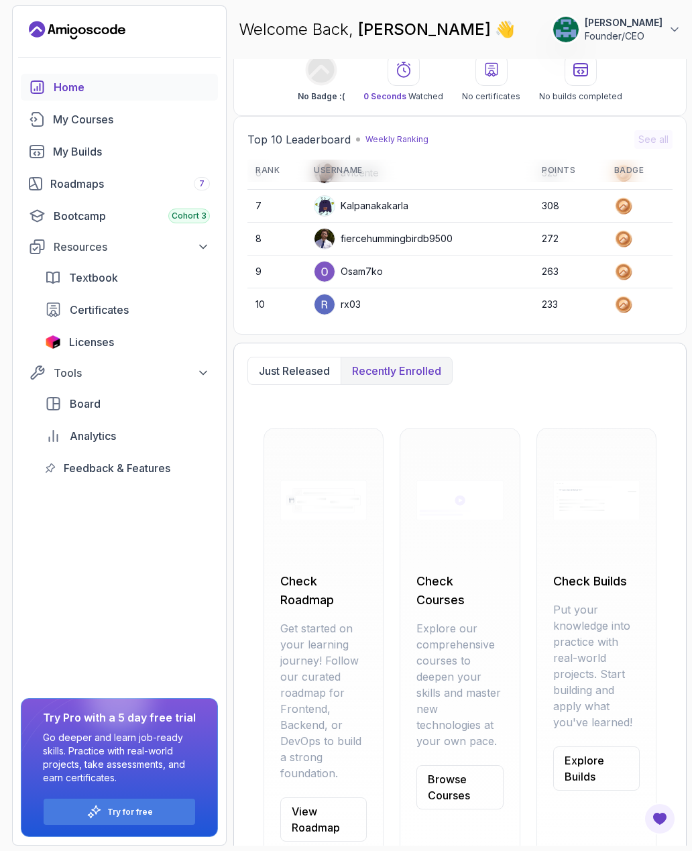
scroll to position [189, 0]
click at [48, 116] on link "My Courses" at bounding box center [119, 119] width 197 height 27
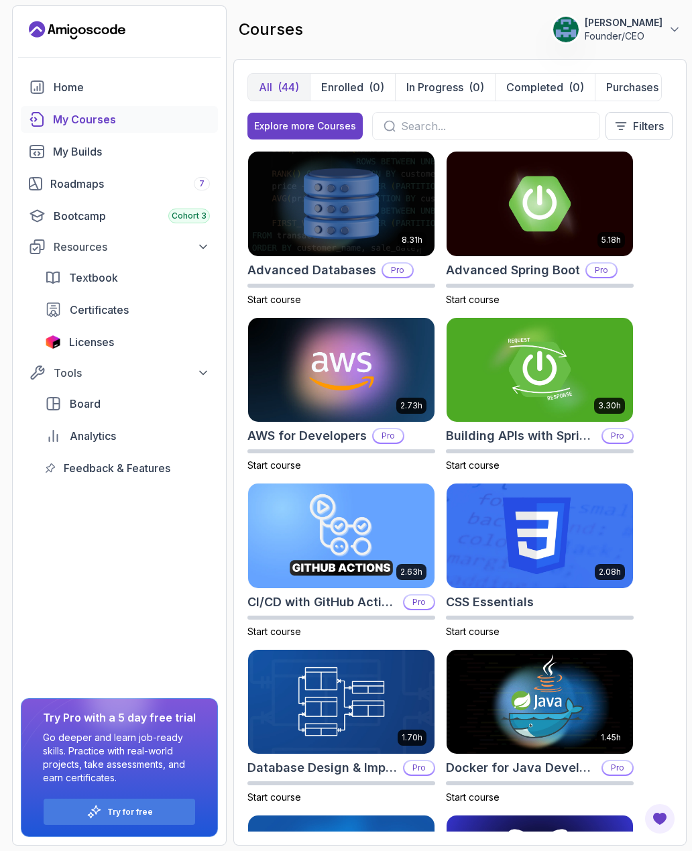
click at [631, 131] on button "Filters" at bounding box center [638, 126] width 67 height 28
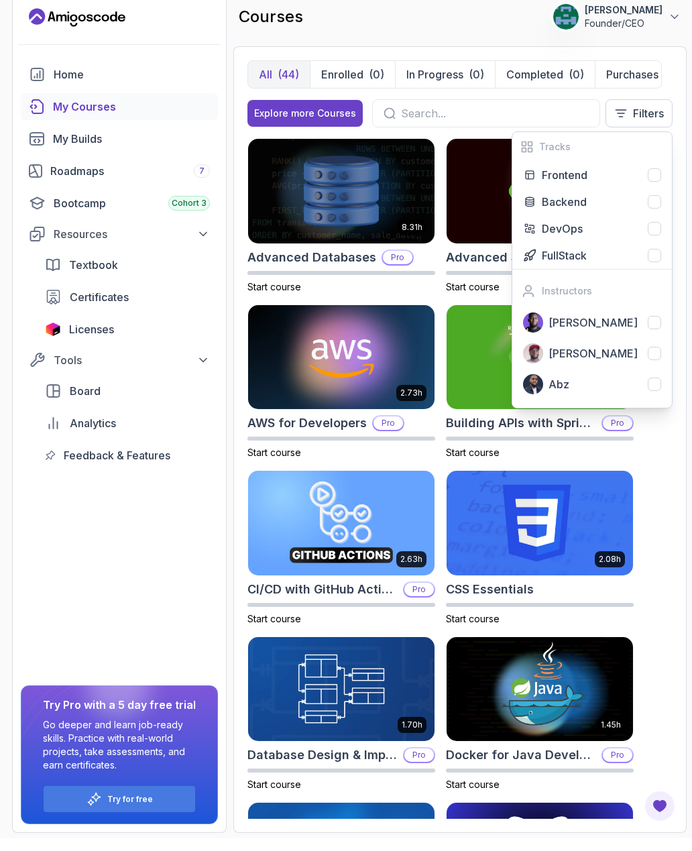
click at [652, 329] on div at bounding box center [654, 335] width 13 height 13
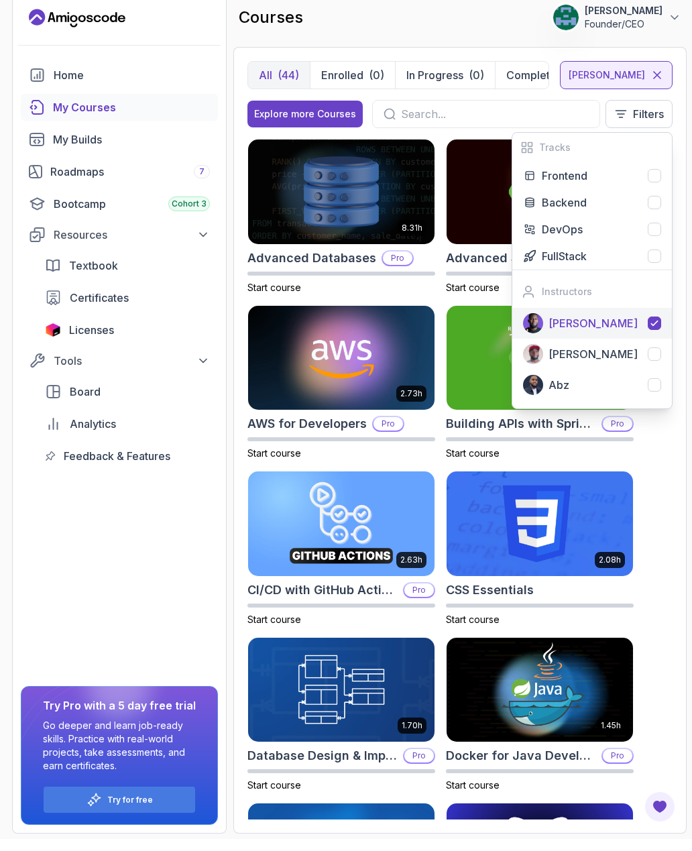
scroll to position [43, 0]
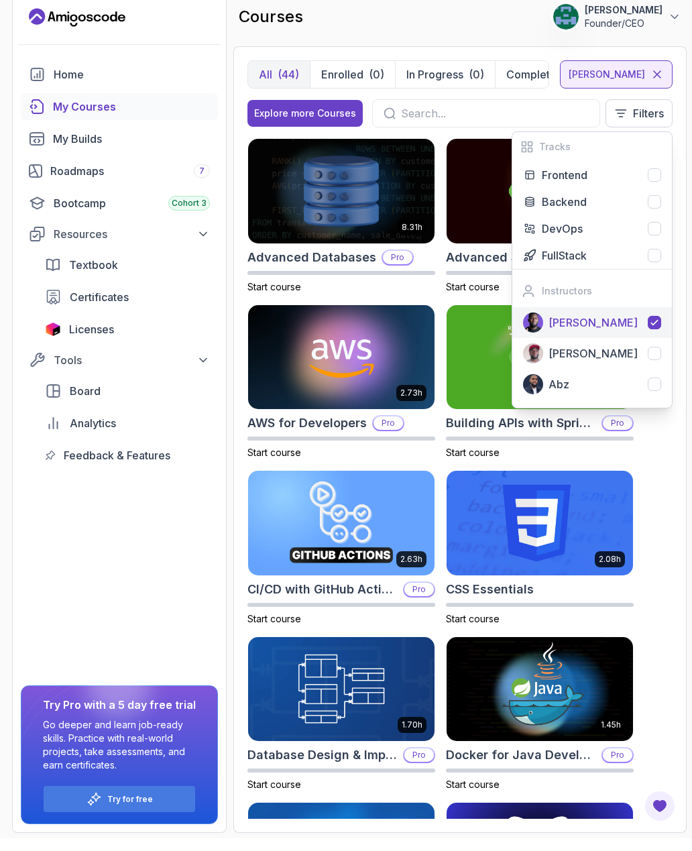
click at [641, 207] on div "Backend" at bounding box center [601, 215] width 119 height 16
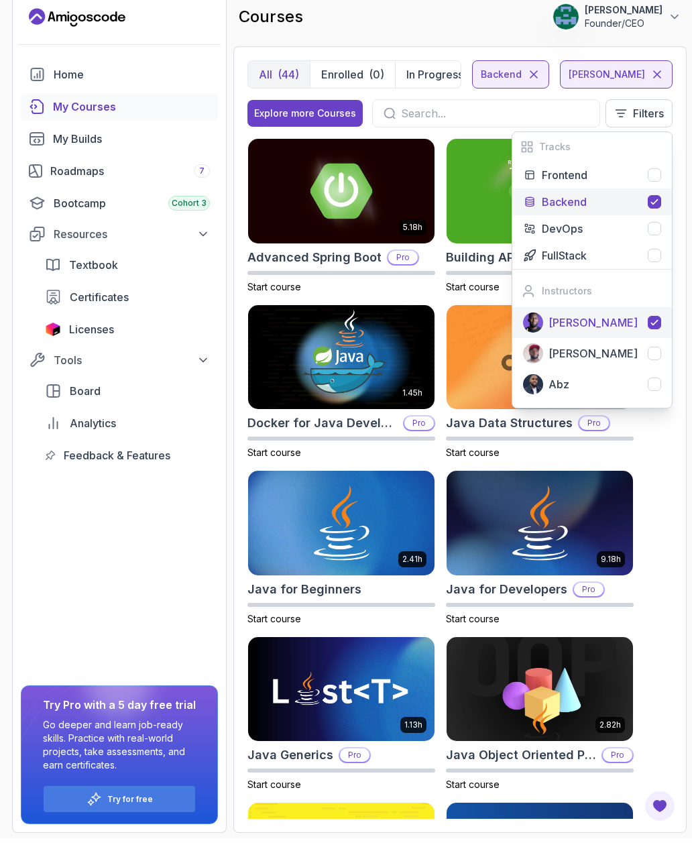
click at [644, 423] on div "5.18h Advanced Spring Boot Pro Start course 3.30h Building APIs with Spring Boo…" at bounding box center [459, 491] width 425 height 681
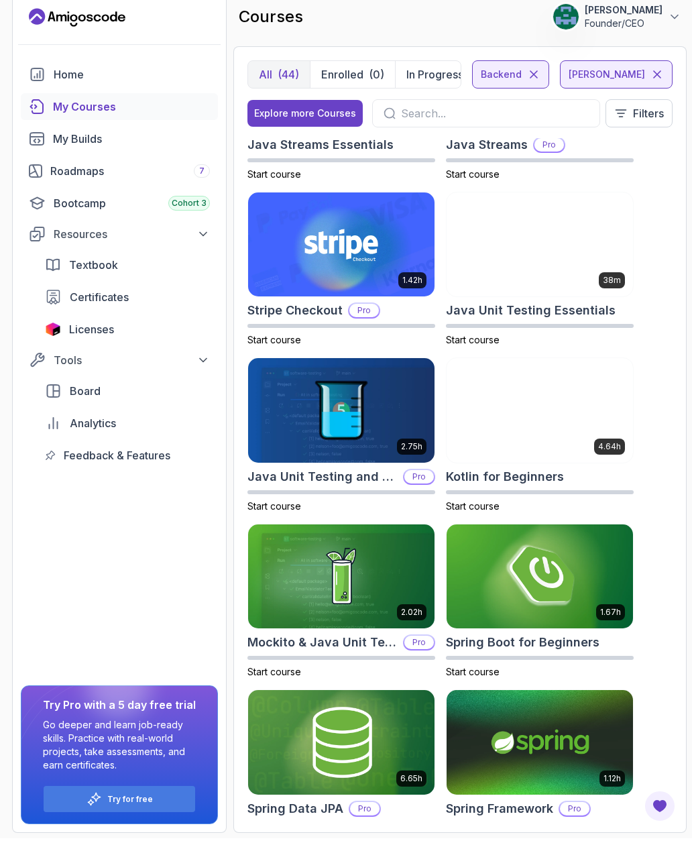
scroll to position [776, 0]
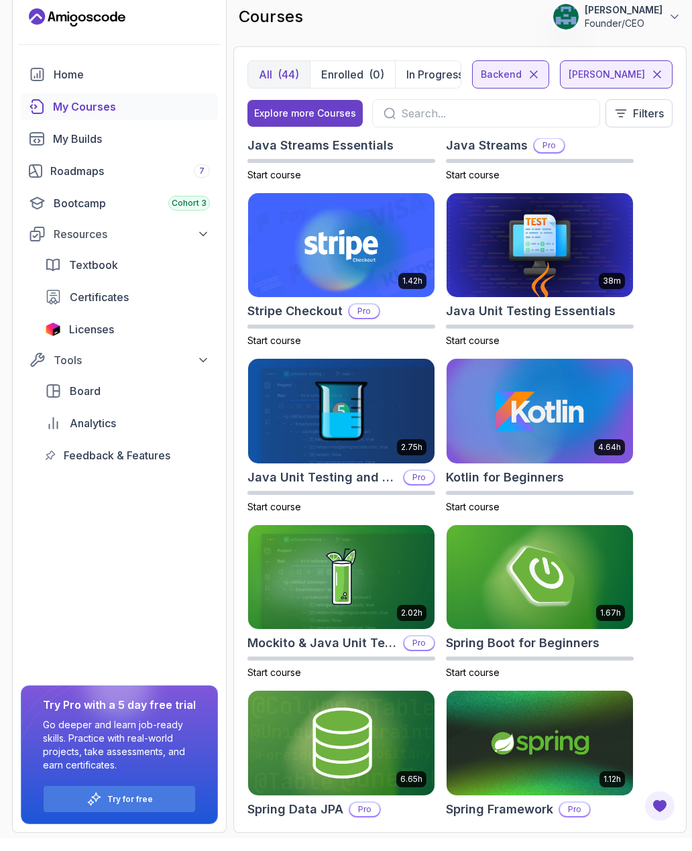
click at [476, 703] on img at bounding box center [540, 755] width 186 height 105
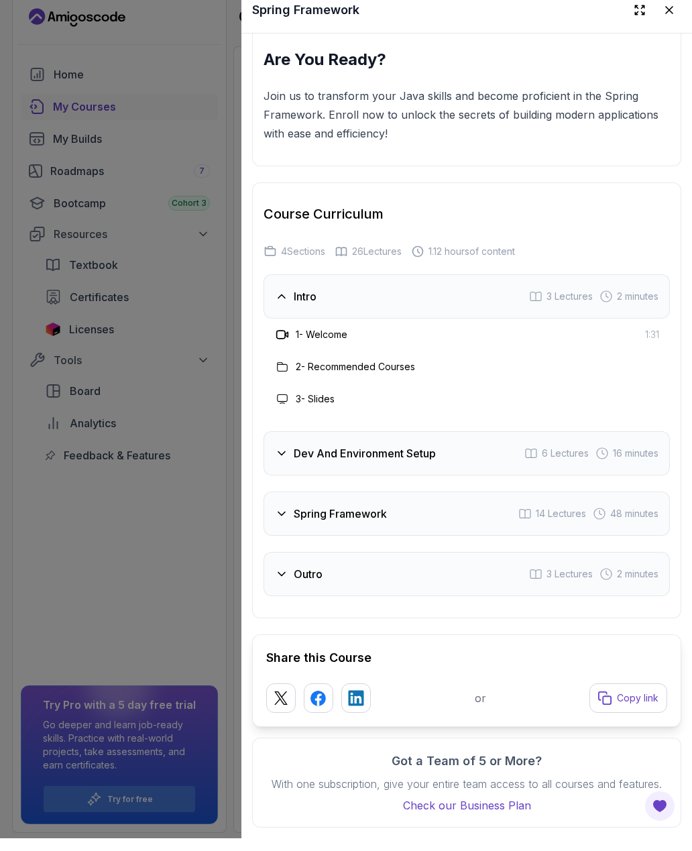
scroll to position [1862, 0]
click at [392, 428] on div "Intro 3 Lectures 2 minutes 1 - Welcome 1:31 2 - Recommended Courses 3 - Slides …" at bounding box center [467, 448] width 406 height 322
click at [410, 458] on h3 "Dev And Environment Setup" at bounding box center [365, 466] width 142 height 16
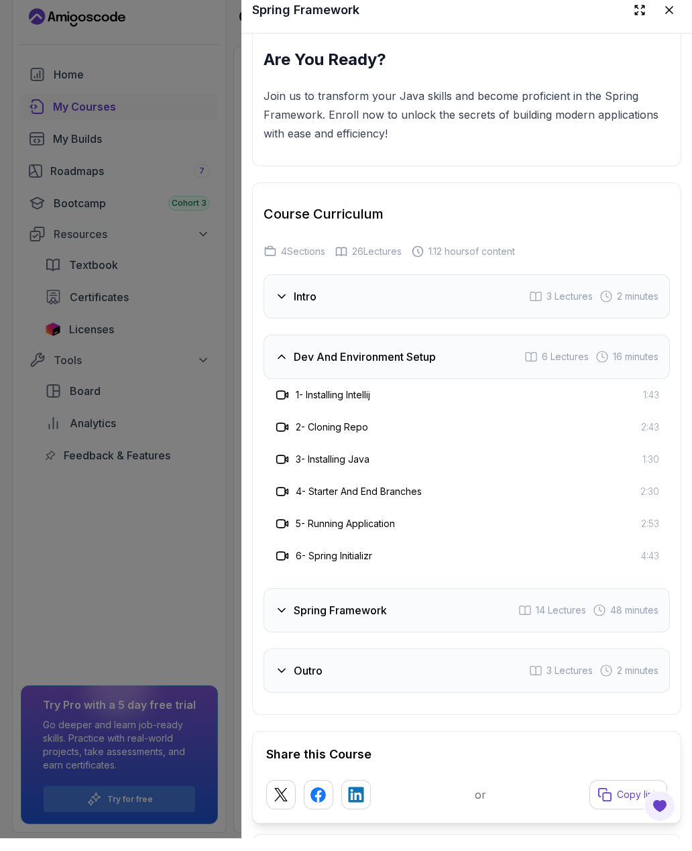
click at [364, 506] on div "4 - Starter And End Branches 2:30" at bounding box center [467, 504] width 406 height 32
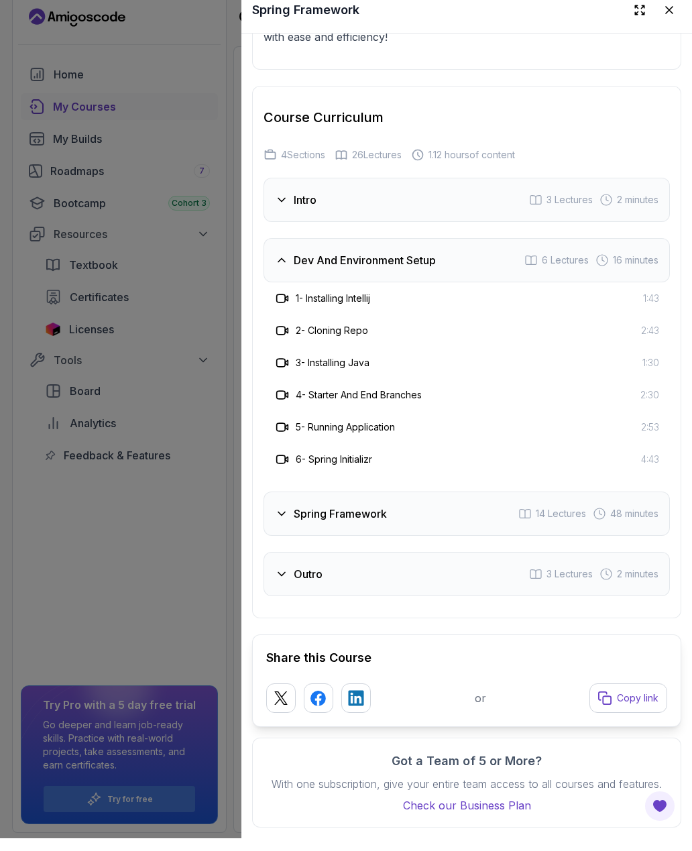
scroll to position [1959, 0]
click at [402, 518] on div "Spring Framework 14 Lectures 48 minutes" at bounding box center [467, 526] width 406 height 44
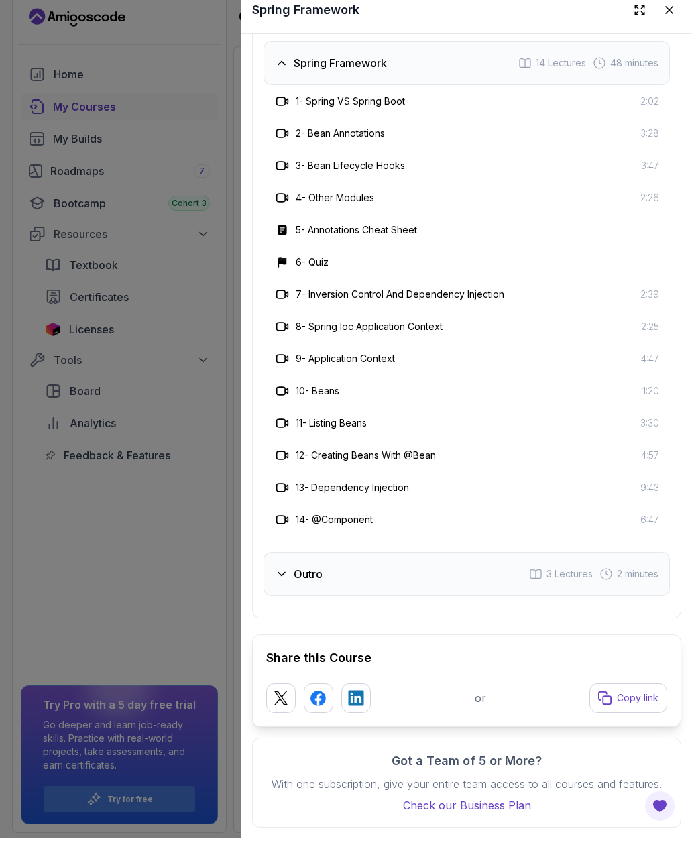
scroll to position [2216, 0]
click at [413, 465] on div "12 - Creating Beans With @Bean 4:57" at bounding box center [467, 468] width 406 height 32
click at [372, 526] on h3 "14 - @Component" at bounding box center [334, 532] width 77 height 13
click at [398, 569] on div "Outro 3 Lectures 2 minutes" at bounding box center [467, 587] width 406 height 44
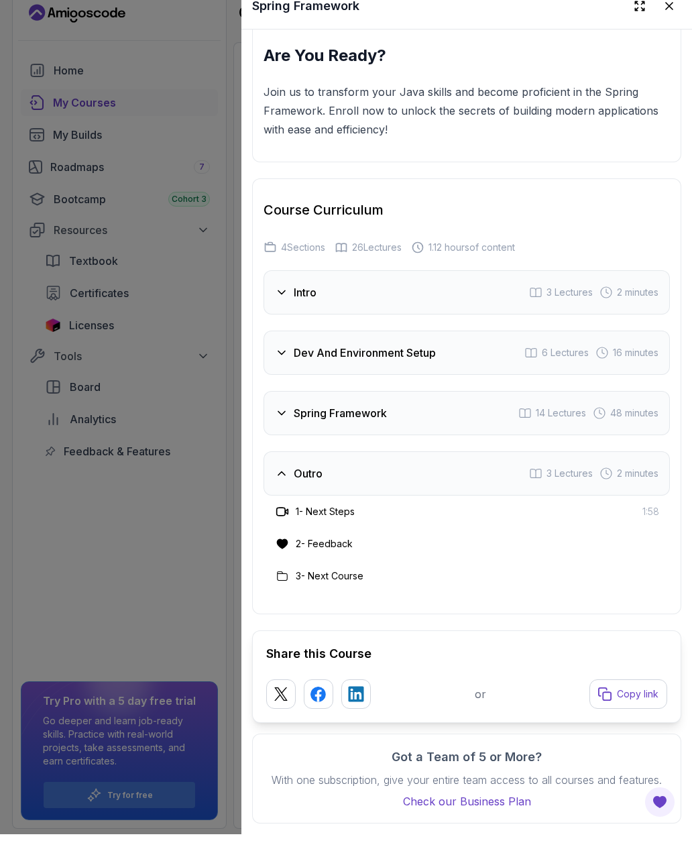
click at [338, 586] on h3 "3 - Next Course" at bounding box center [330, 592] width 68 height 13
click at [617, 483] on span "2 minutes" at bounding box center [638, 489] width 42 height 13
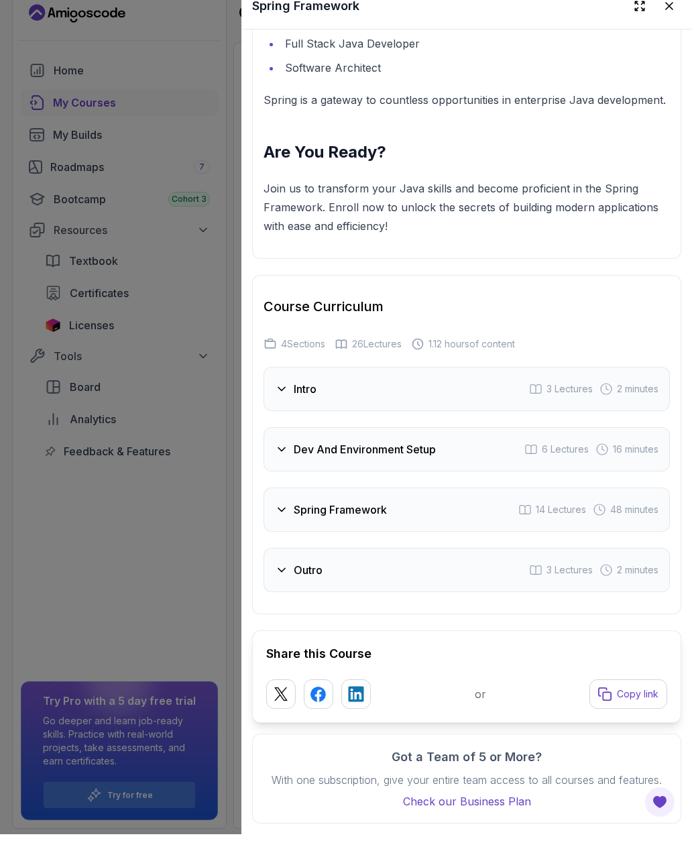
scroll to position [1765, 0]
click at [663, 16] on icon at bounding box center [668, 22] width 13 height 13
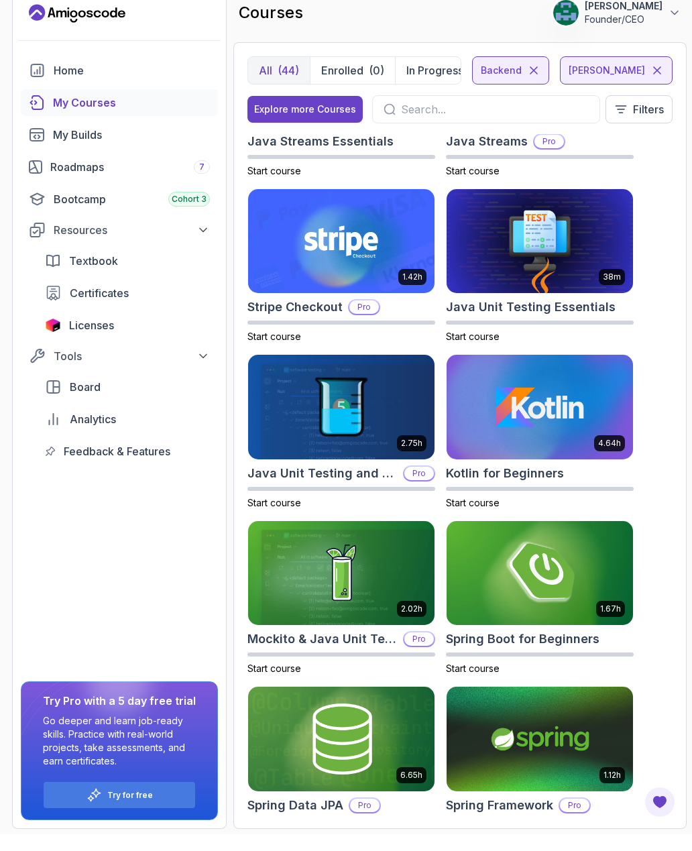
click at [69, 208] on div "Bootcamp Cohort 3" at bounding box center [132, 216] width 156 height 16
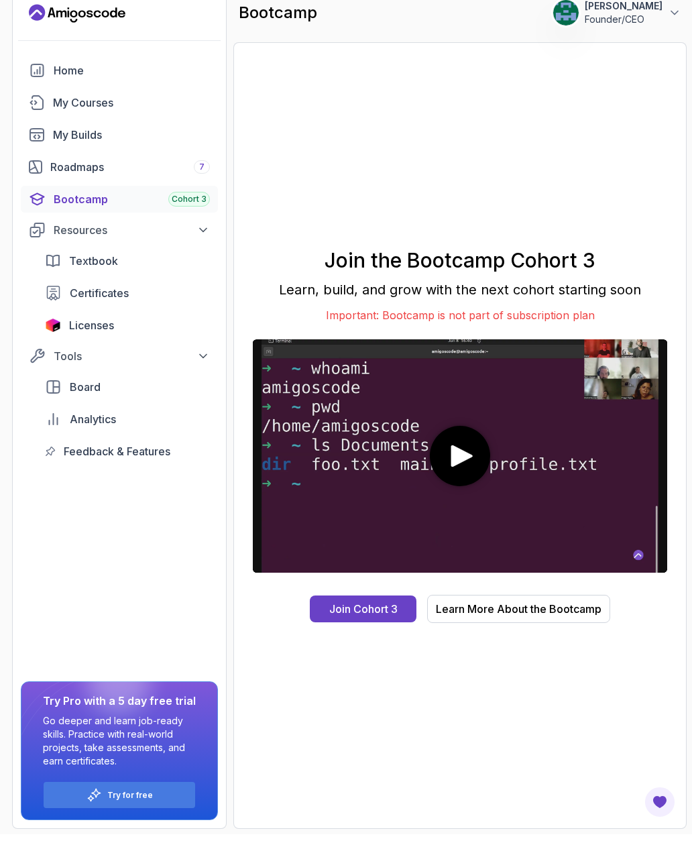
click at [63, 176] on div "Roadmaps 7" at bounding box center [130, 184] width 160 height 16
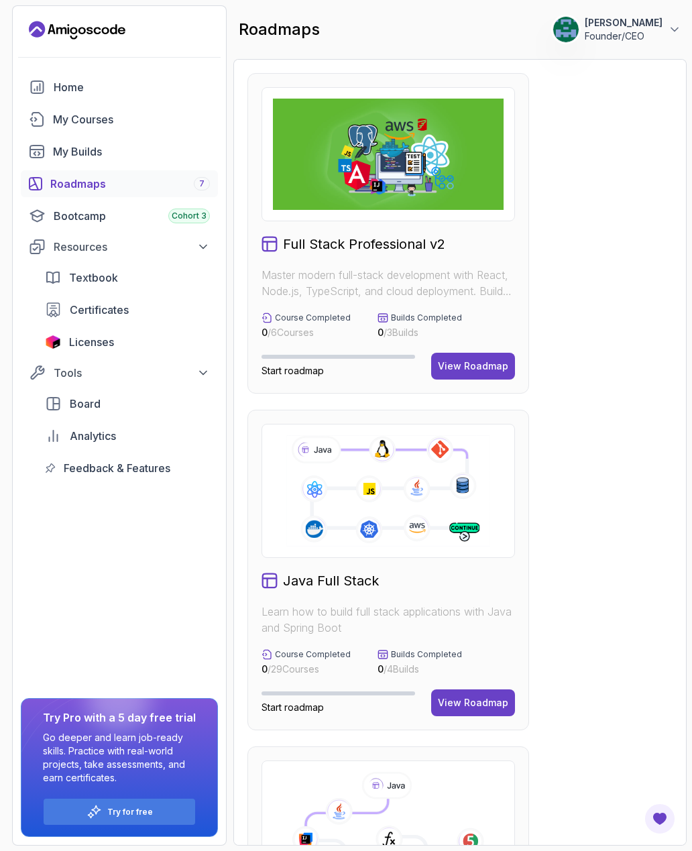
scroll to position [82, 0]
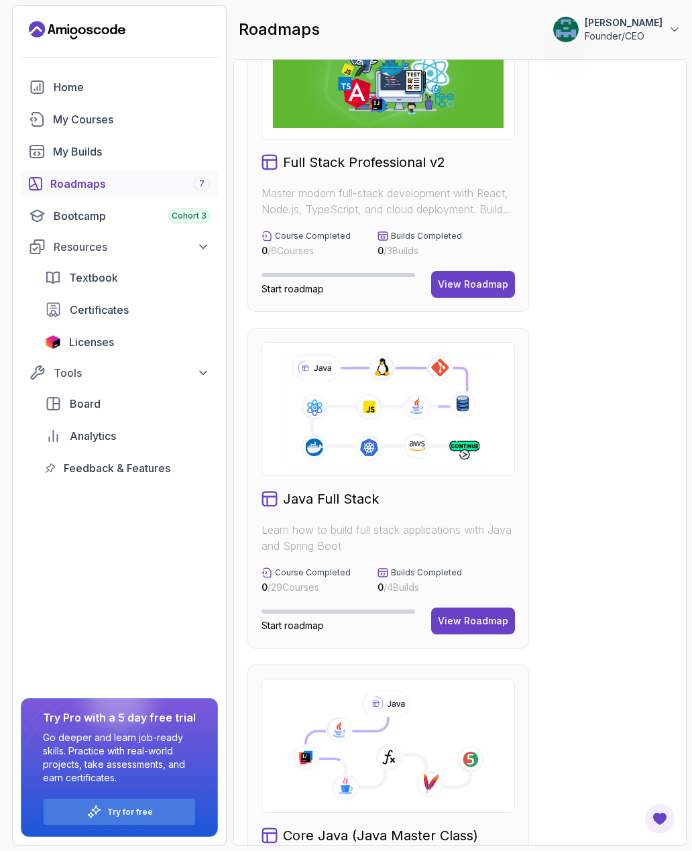
click at [476, 624] on div "View Roadmap" at bounding box center [473, 620] width 70 height 13
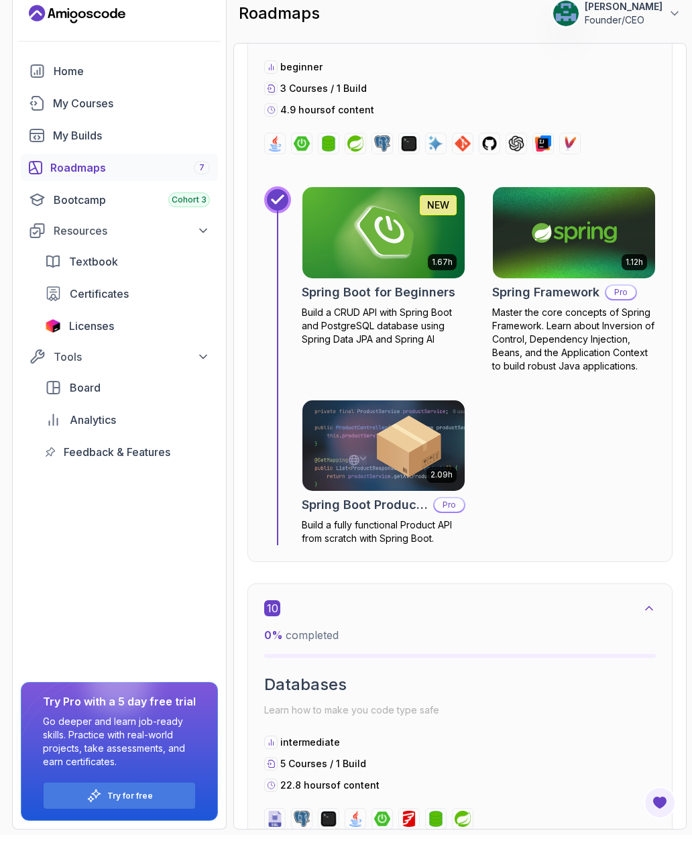
scroll to position [4497, 0]
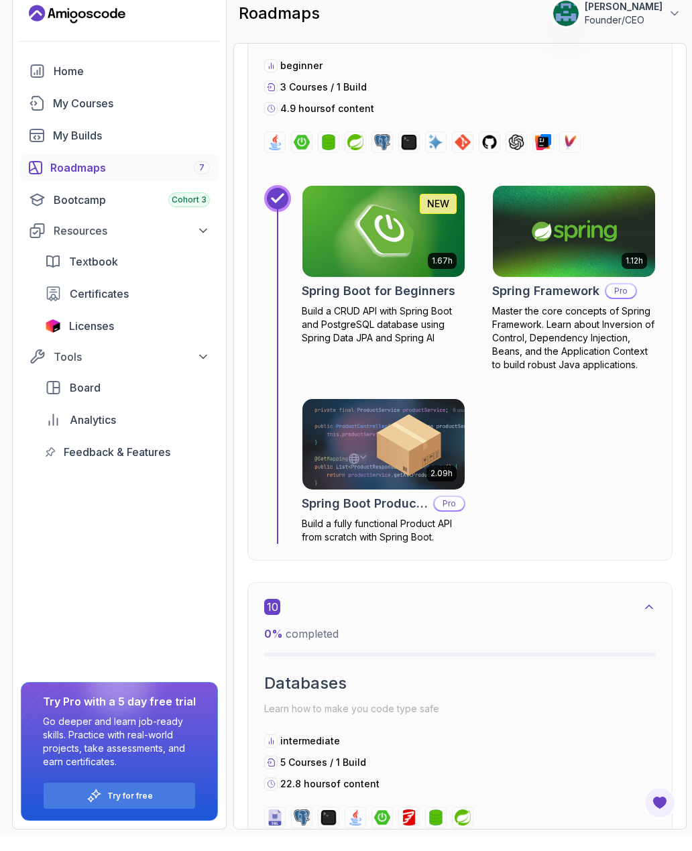
click at [417, 415] on img at bounding box center [383, 460] width 162 height 91
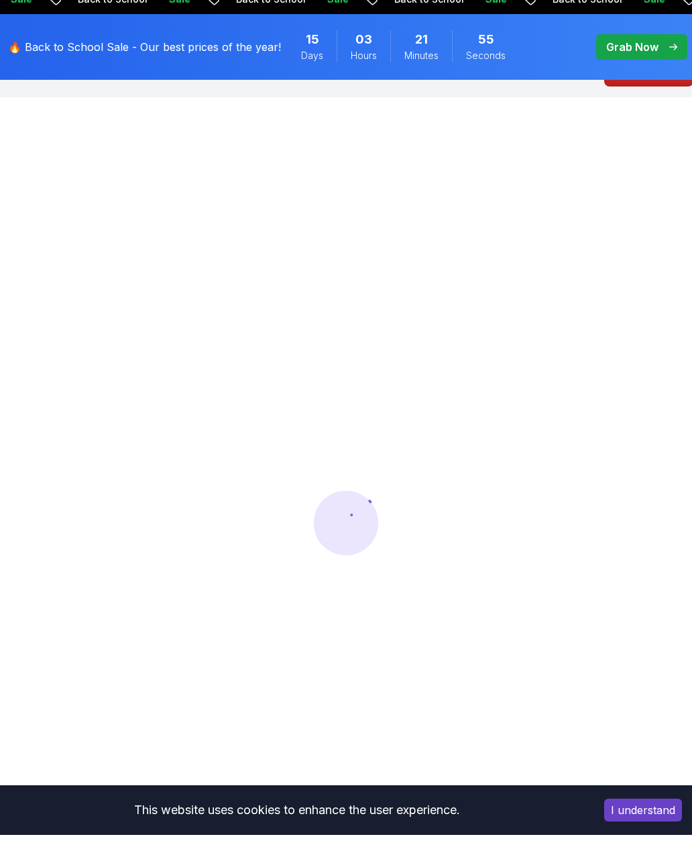
scroll to position [59, 0]
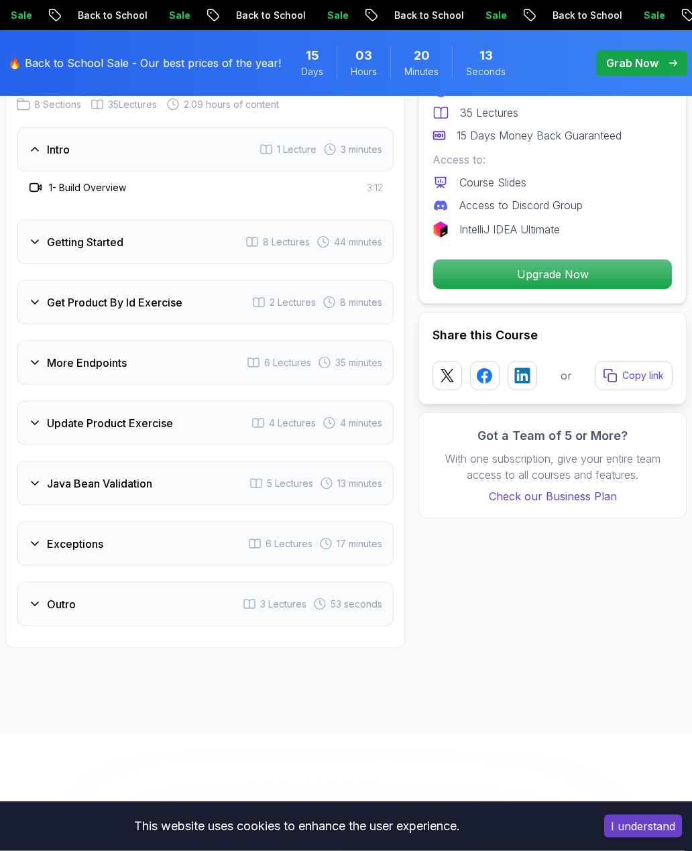
click at [50, 240] on h3 "Getting Started" at bounding box center [85, 242] width 76 height 16
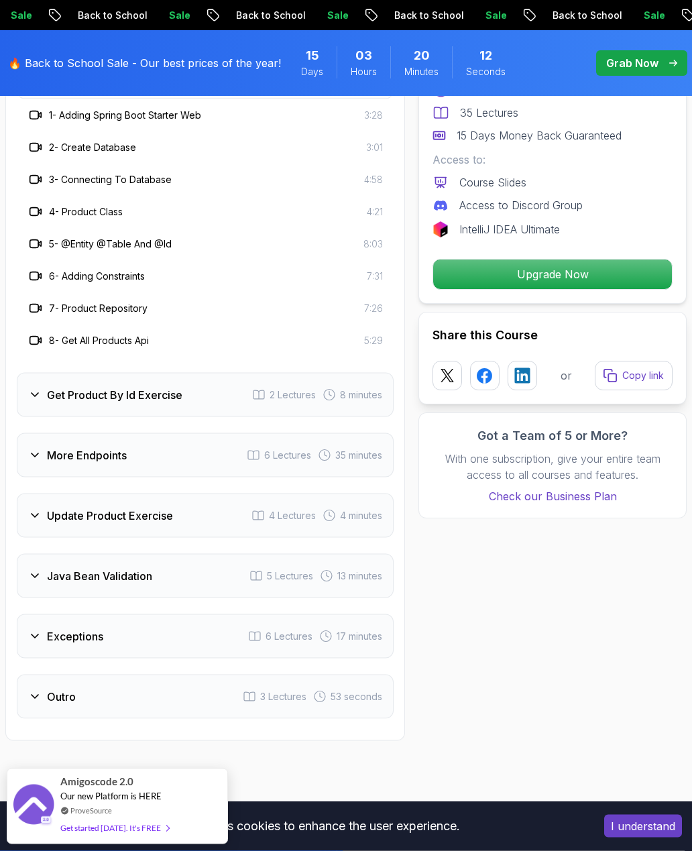
scroll to position [1808, 0]
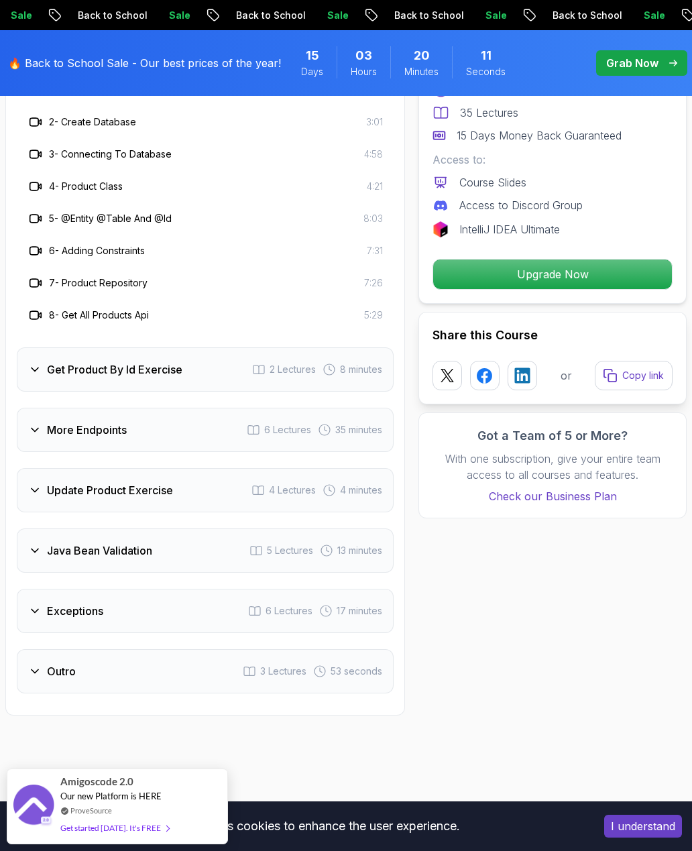
click at [214, 376] on div "Get Product By Id Exercise 2 Lectures 8 minutes" at bounding box center [205, 369] width 377 height 44
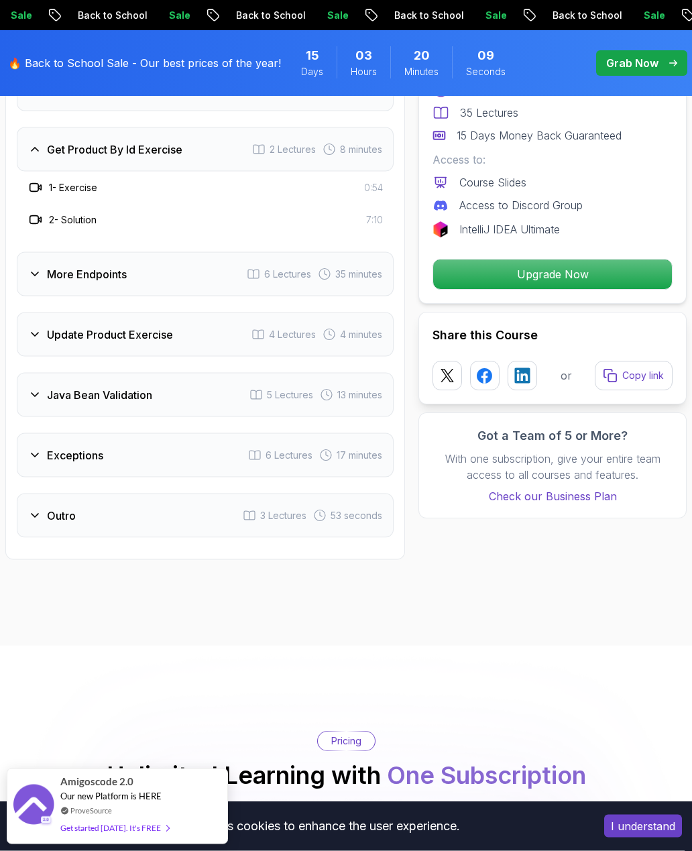
scroll to position [1772, 0]
click at [248, 273] on icon at bounding box center [253, 273] width 13 height 13
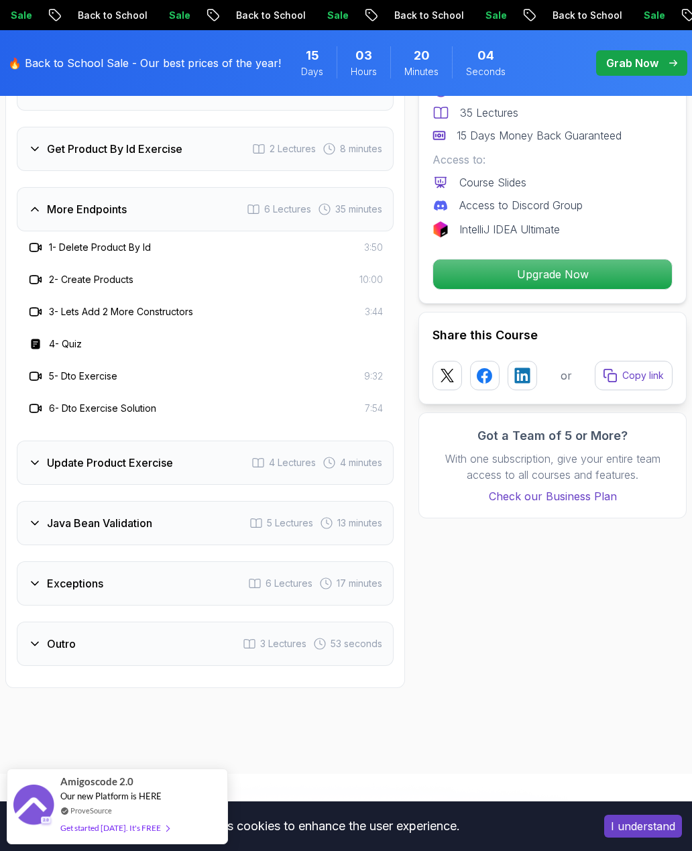
click at [196, 477] on div "Update Product Exercise 4 Lectures 4 minutes" at bounding box center [205, 463] width 377 height 44
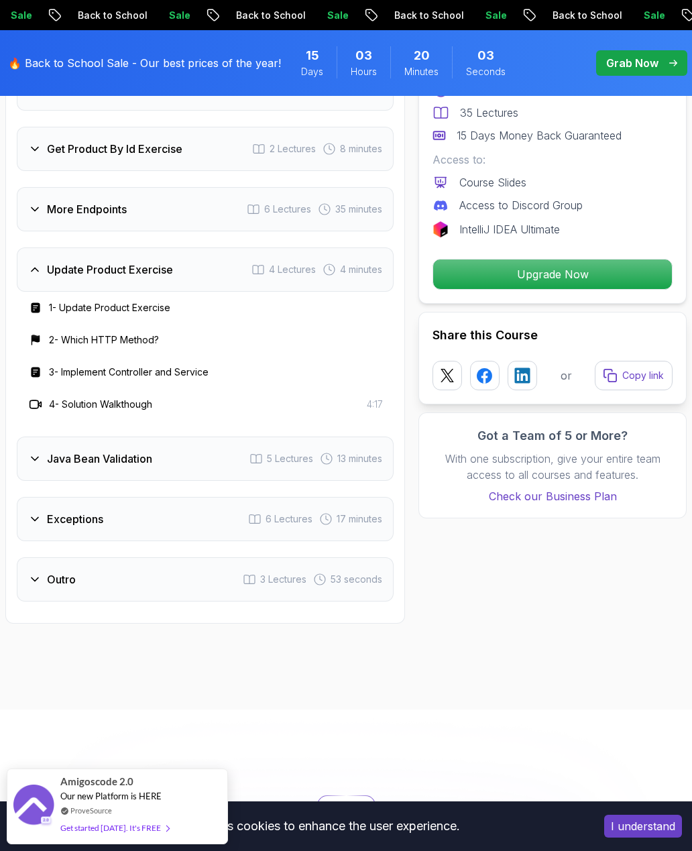
click at [188, 471] on div "Java Bean Validation 5 Lectures 13 minutes" at bounding box center [205, 459] width 377 height 44
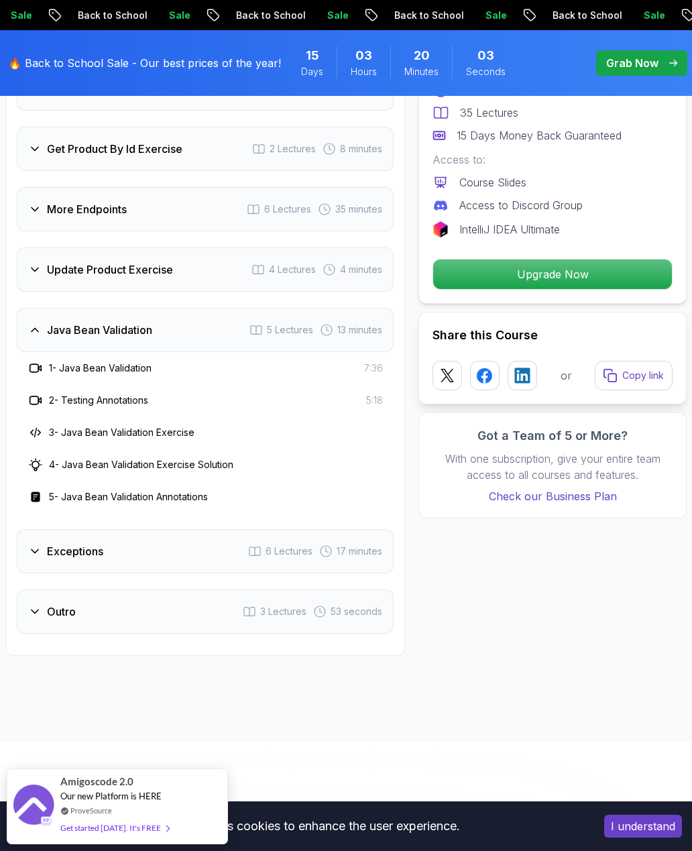
click at [190, 552] on div "Exceptions 6 Lectures 17 minutes" at bounding box center [205, 551] width 377 height 44
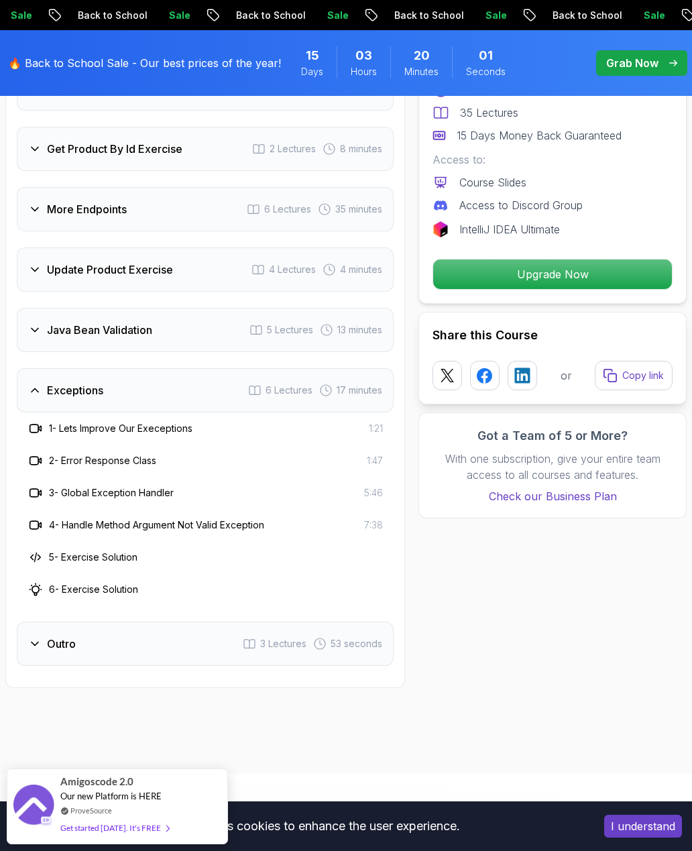
click at [200, 647] on div "Outro 3 Lectures 53 seconds" at bounding box center [205, 644] width 377 height 44
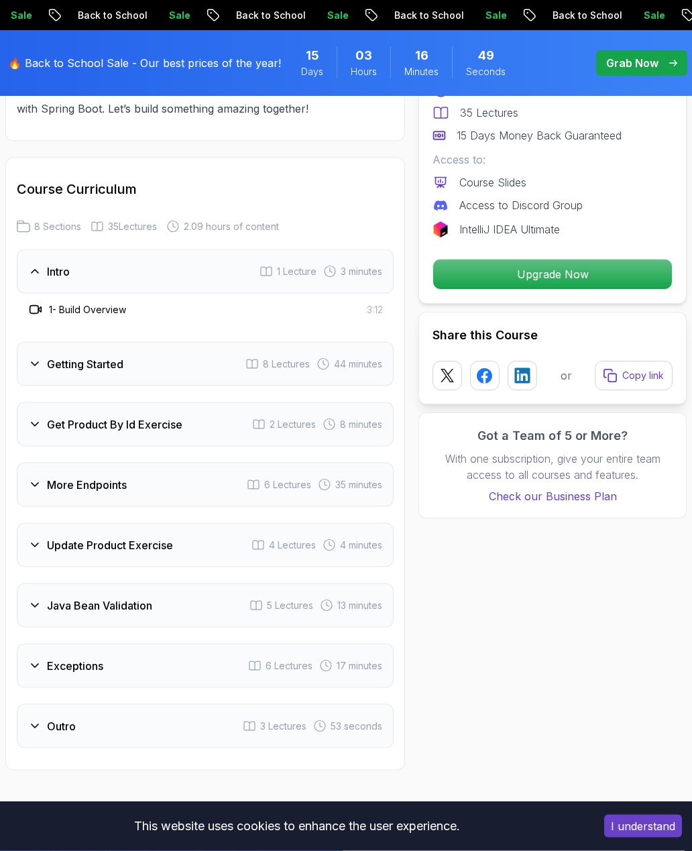
scroll to position [1529, 0]
click at [182, 548] on div "Update Product Exercise 4 Lectures 4 minutes" at bounding box center [205, 544] width 377 height 44
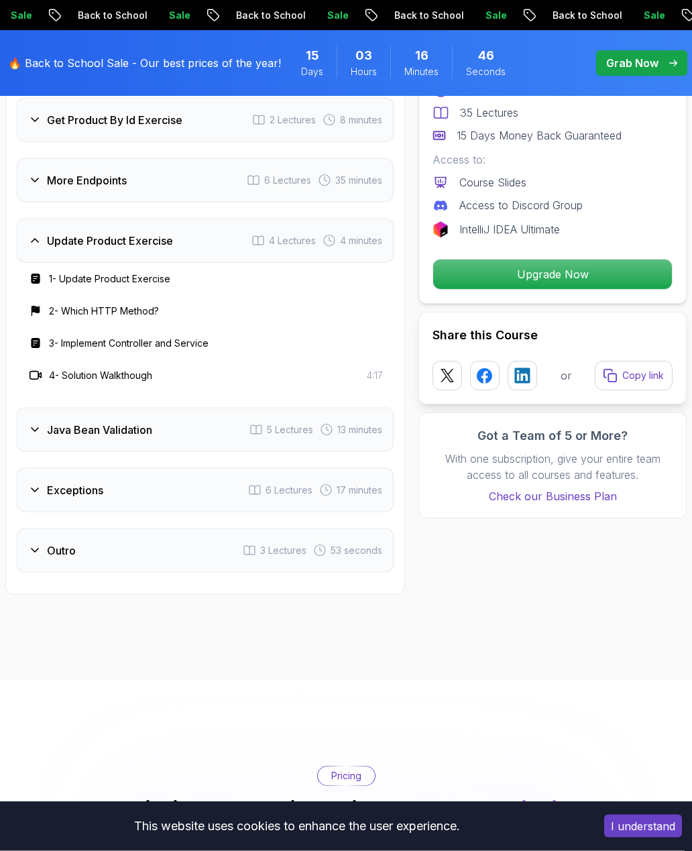
click at [180, 437] on div "Java Bean Validation 5 Lectures 13 minutes" at bounding box center [205, 430] width 377 height 44
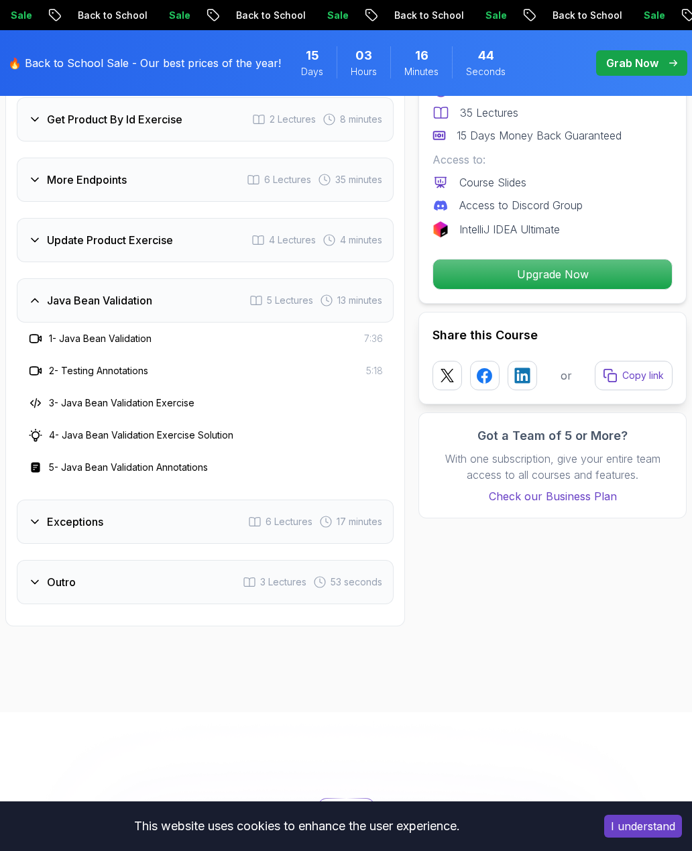
click at [148, 378] on h3 "2 - Testing Annotations" at bounding box center [98, 370] width 99 height 13
click at [161, 345] on div "1 - Java Bean Validation 7:36" at bounding box center [204, 339] width 355 height 16
click at [590, 270] on p "Upgrade Now" at bounding box center [552, 274] width 239 height 30
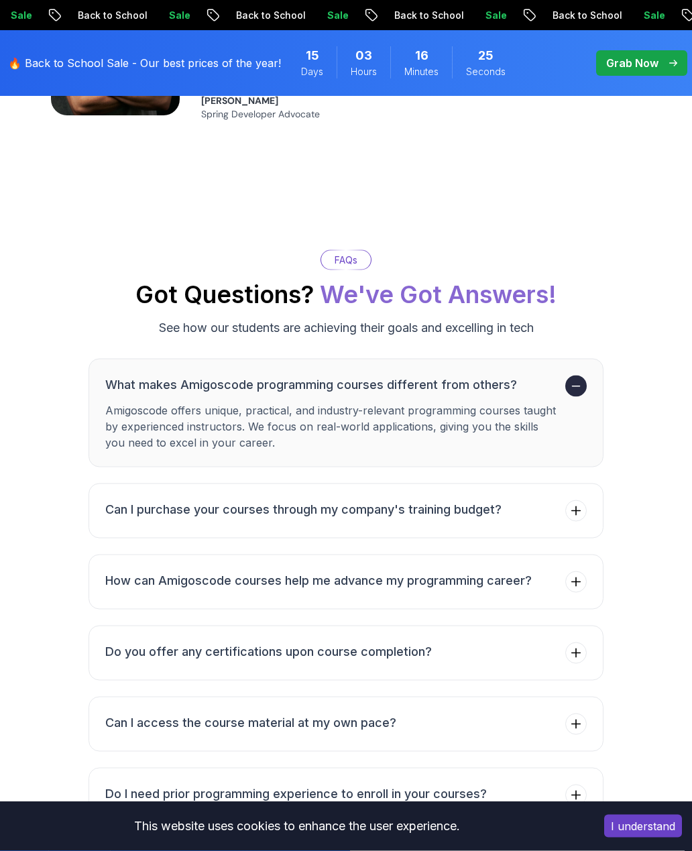
scroll to position [3578, 0]
